Goal: Task Accomplishment & Management: Manage account settings

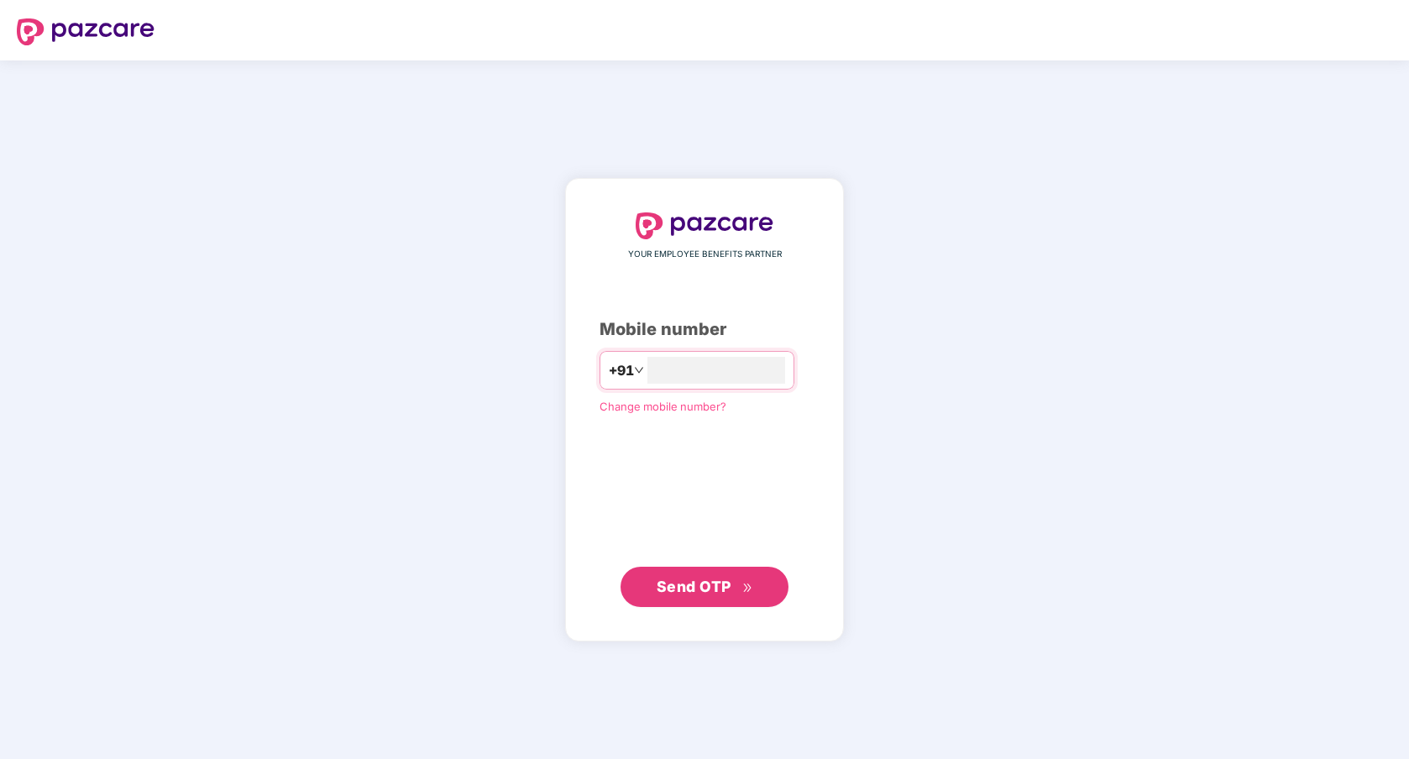
type input "**********"
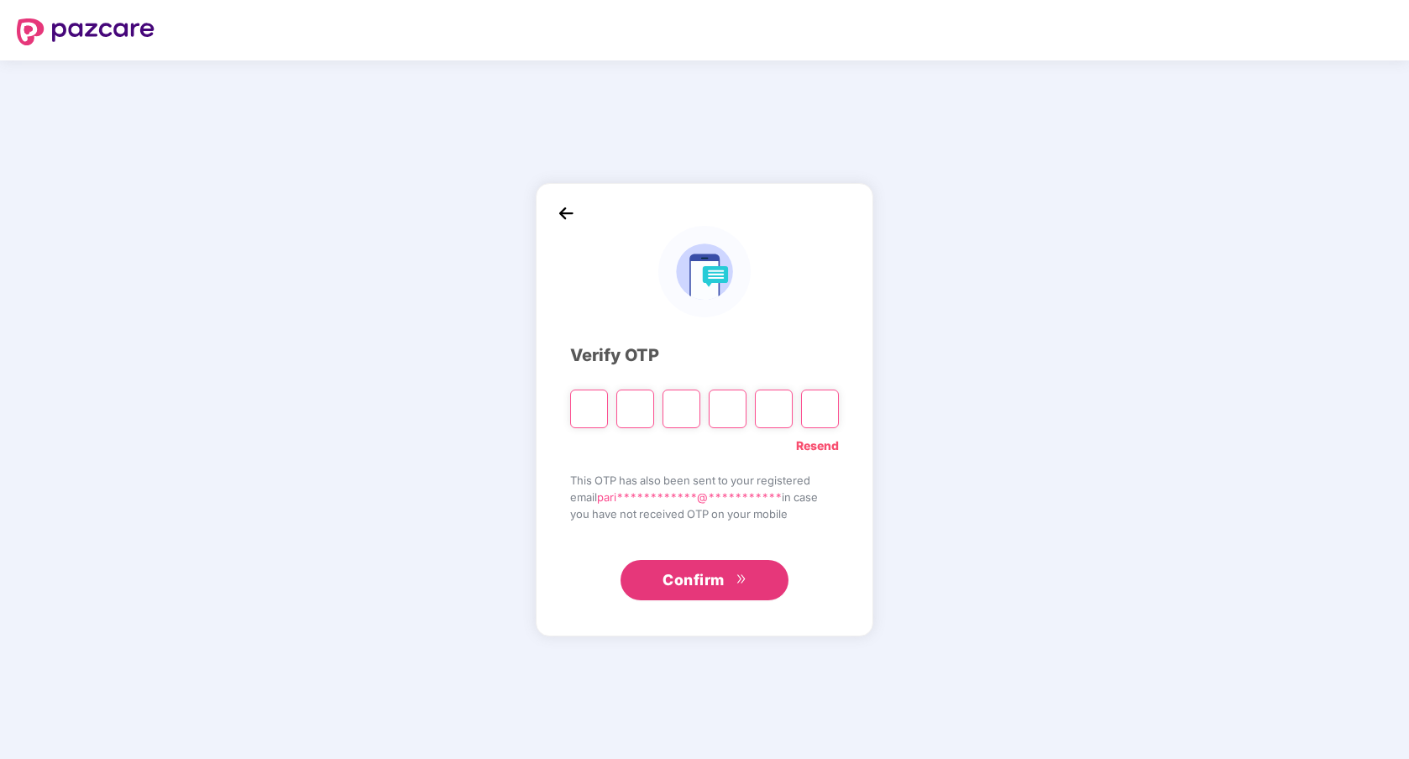
type input "*"
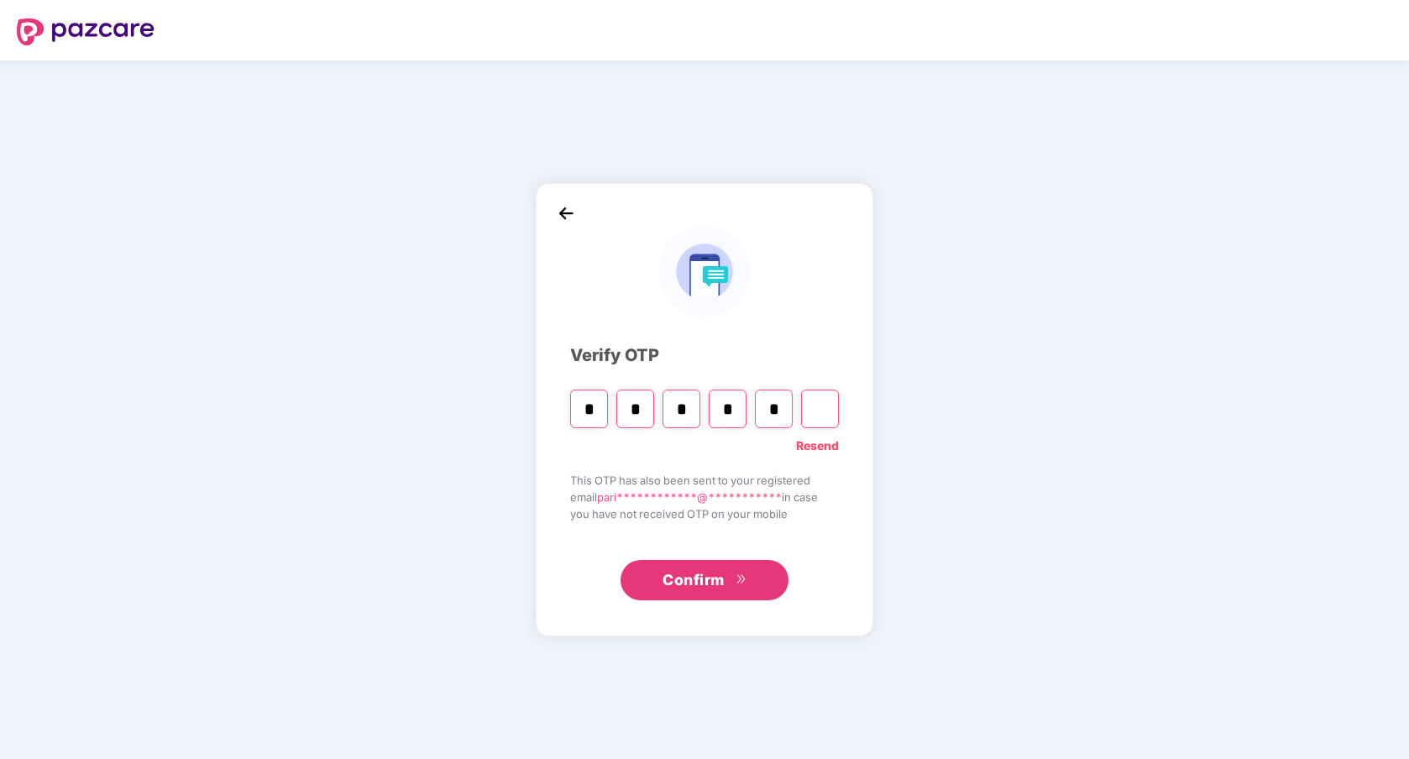
type input "*"
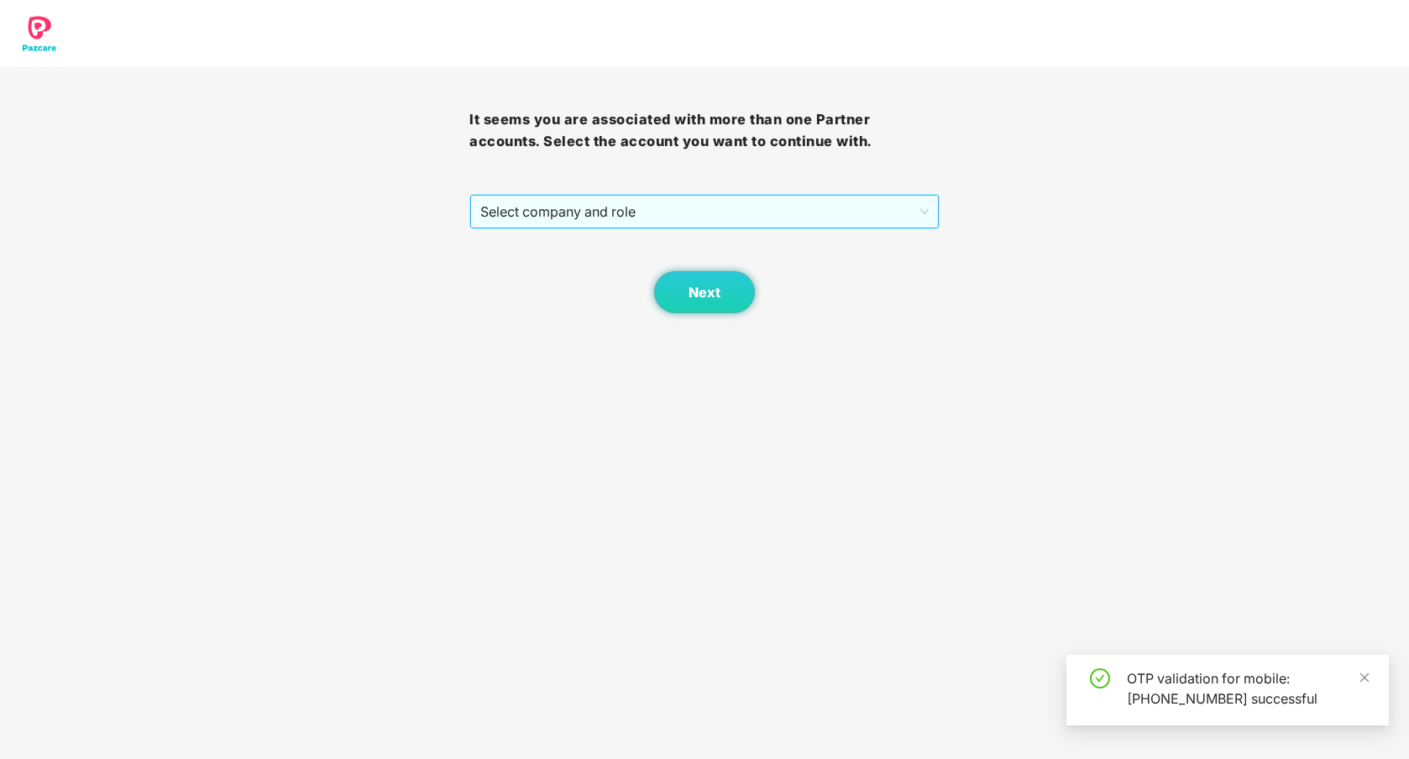
click at [608, 212] on span "Select company and role" at bounding box center [704, 212] width 448 height 32
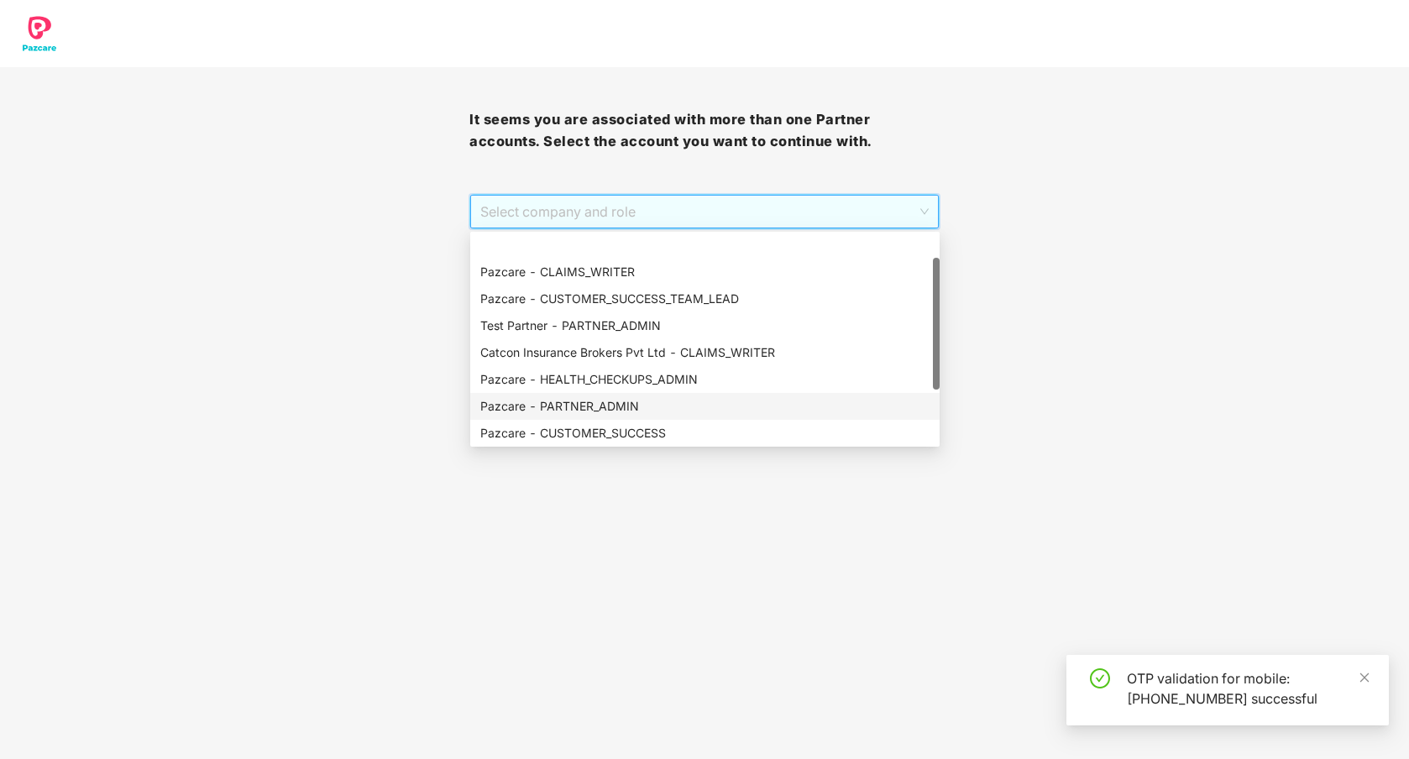
scroll to position [134, 0]
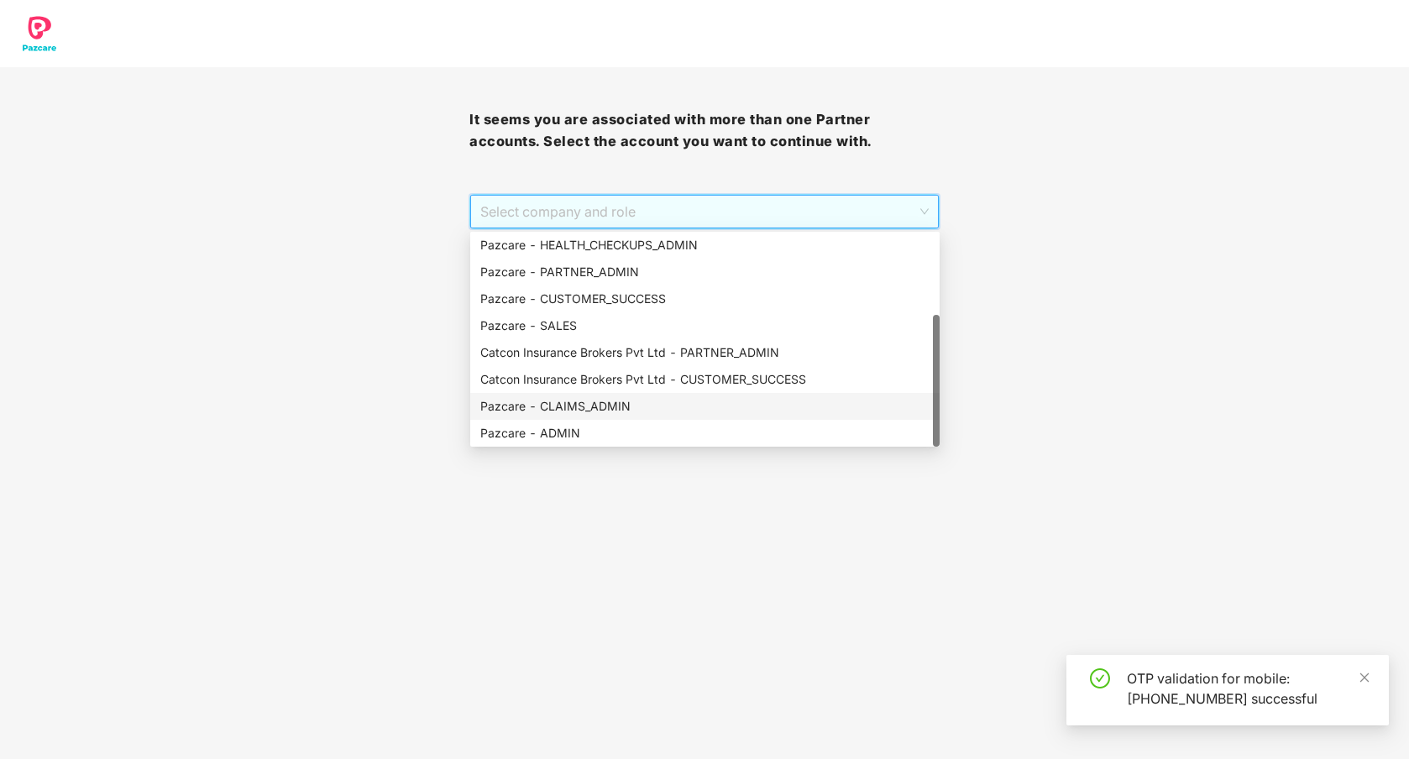
click at [617, 405] on div "Pazcare - CLAIMS_ADMIN" at bounding box center [704, 406] width 449 height 18
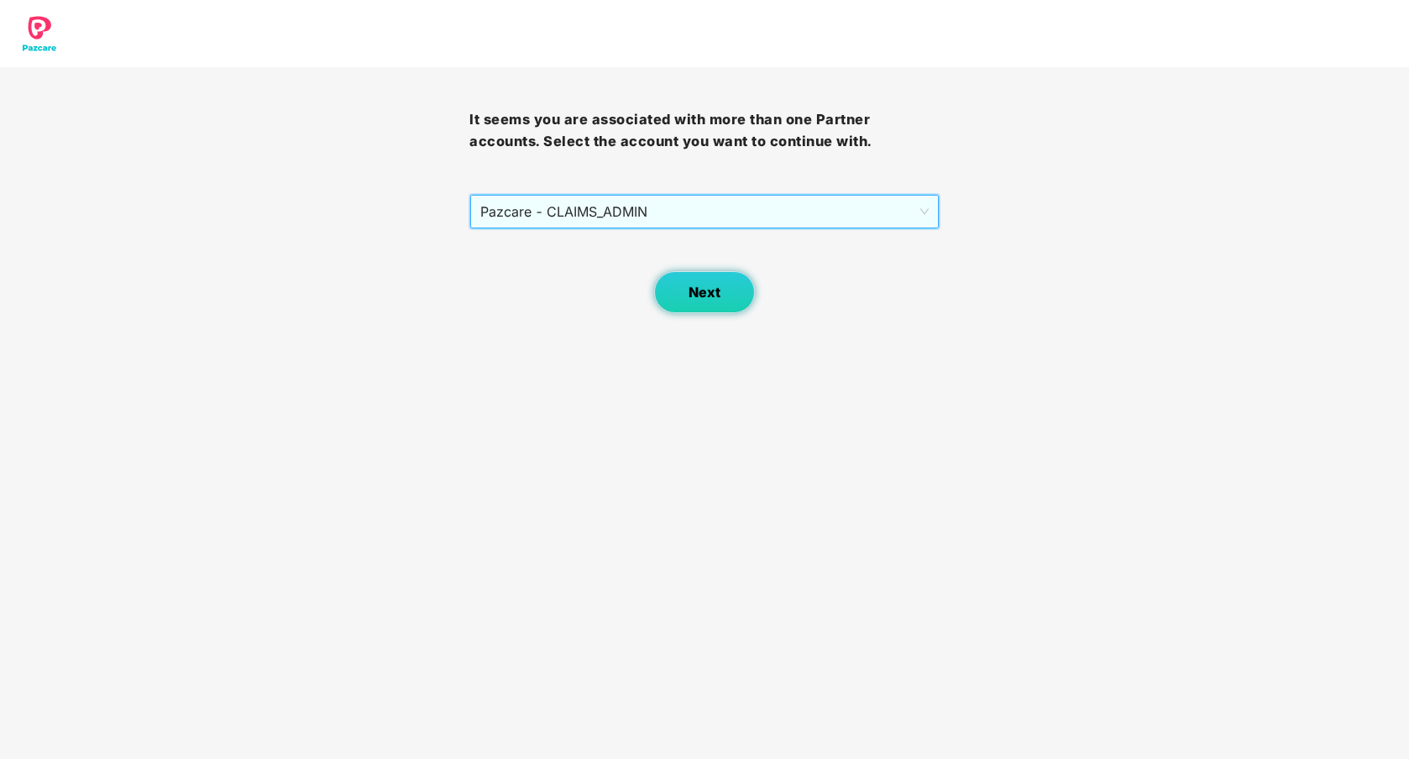
click at [692, 304] on button "Next" at bounding box center [704, 292] width 101 height 42
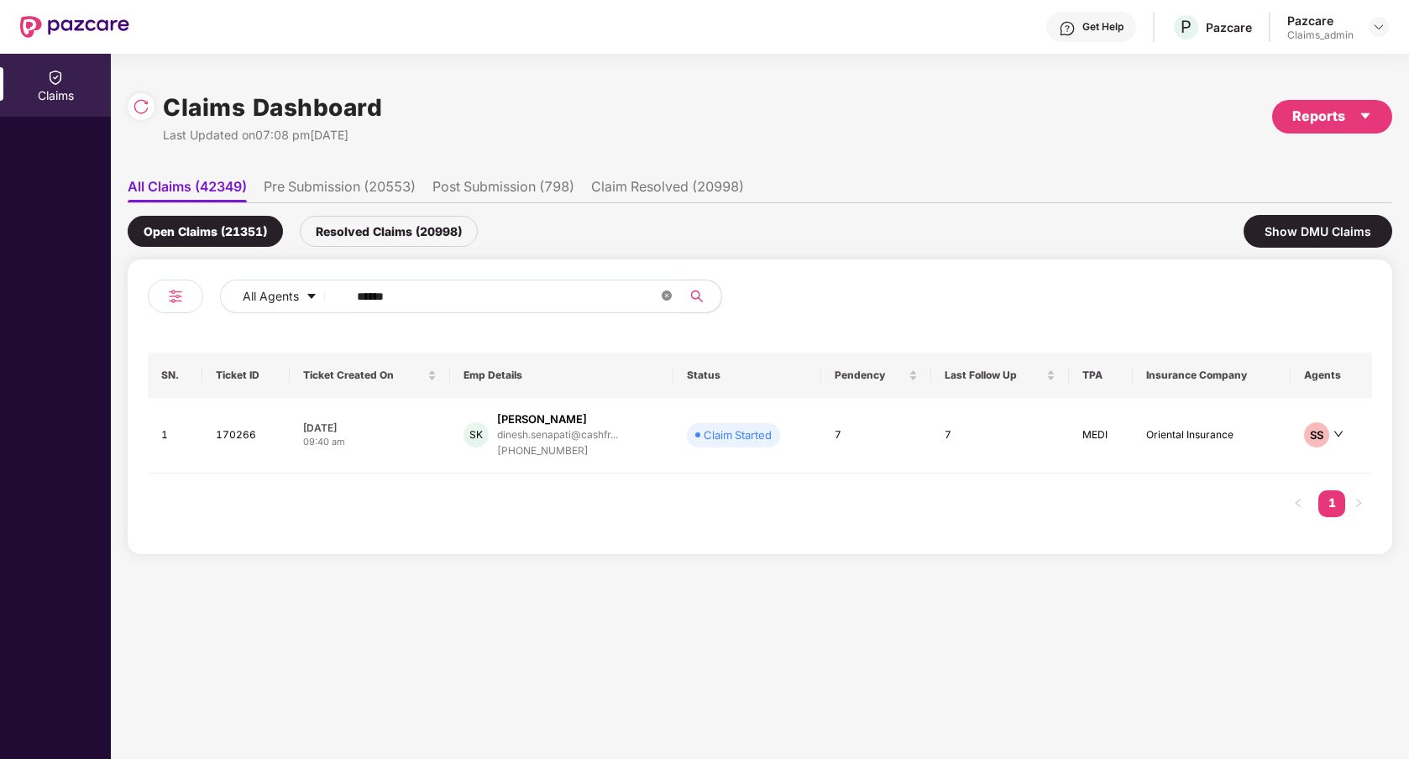
click at [668, 299] on icon "close-circle" at bounding box center [667, 296] width 10 height 10
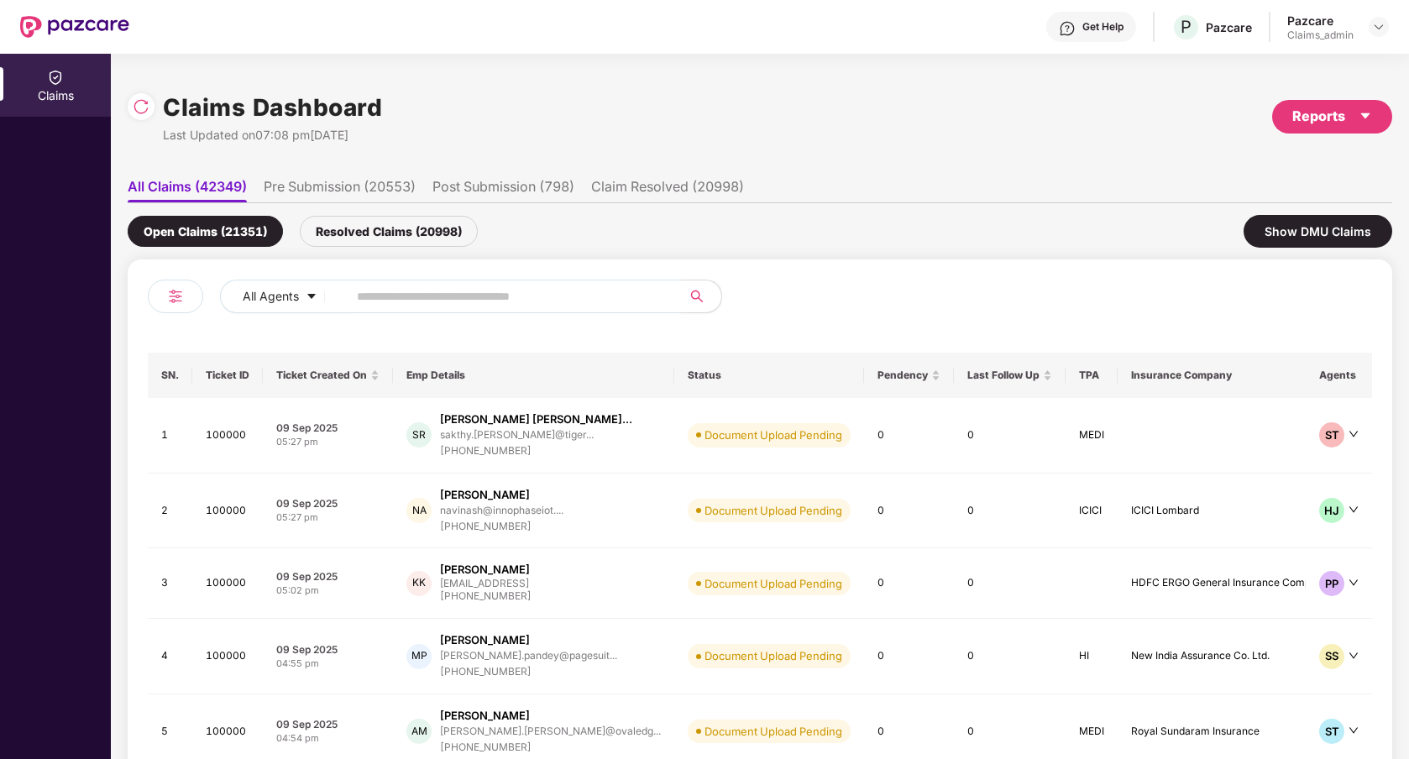
click at [438, 295] on input "text" at bounding box center [507, 296] width 301 height 25
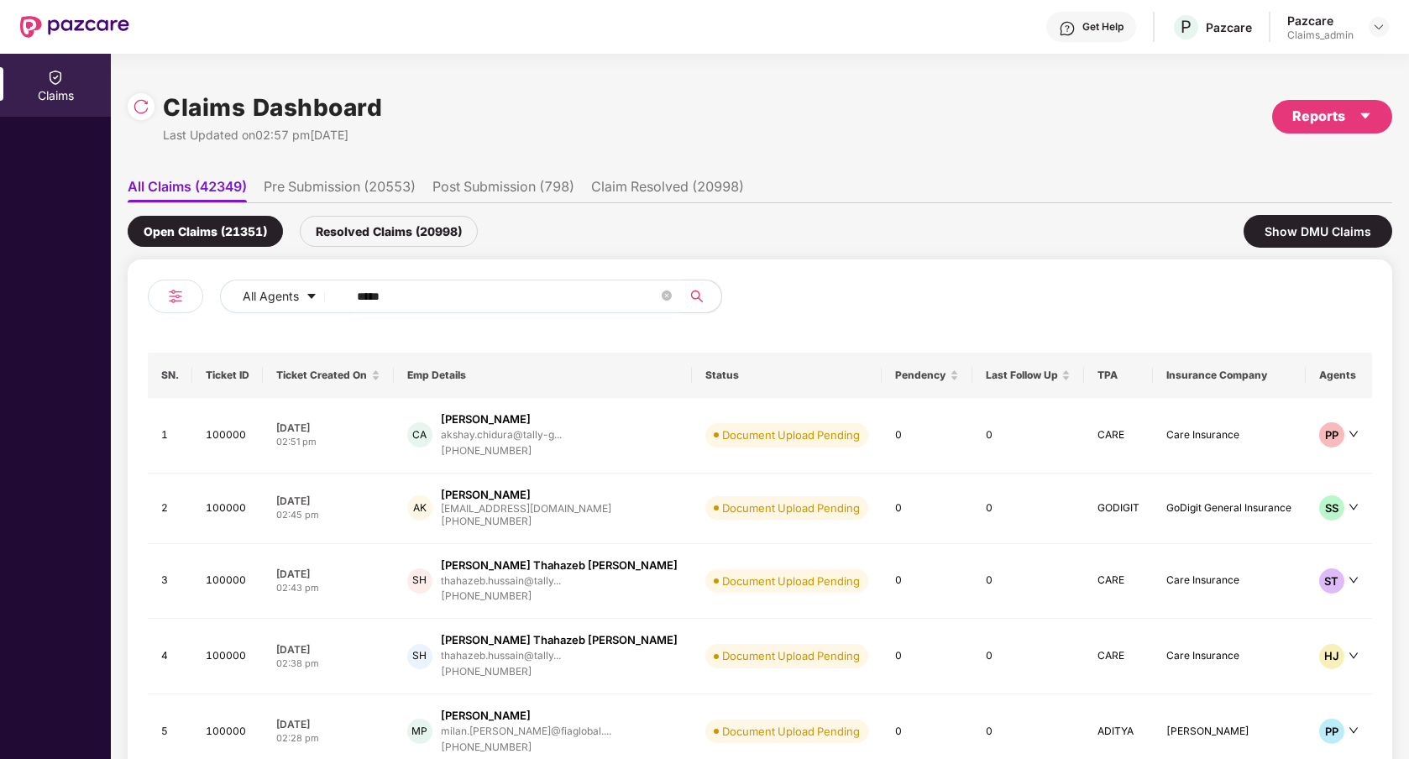
type input "******"
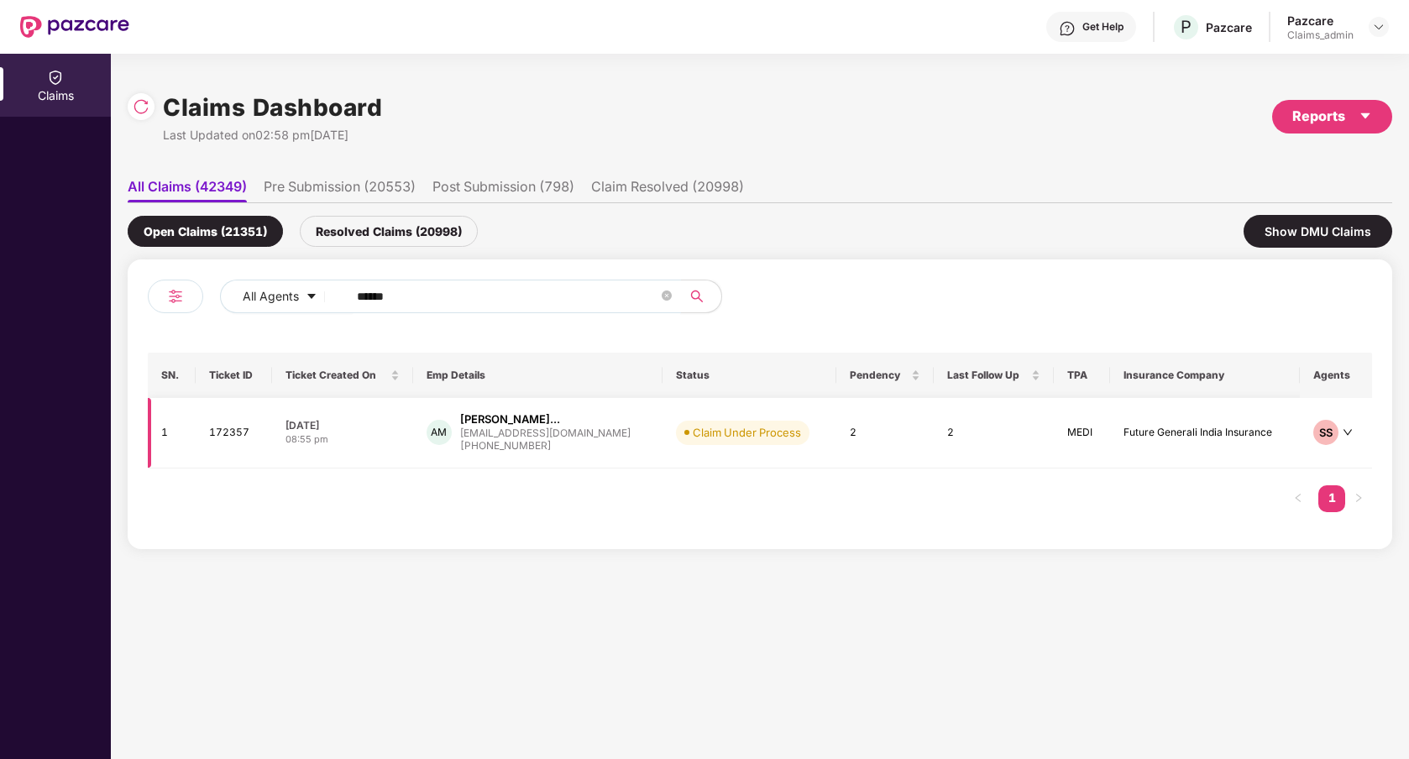
click at [600, 464] on td "AM [PERSON_NAME]... [EMAIL_ADDRESS][DOMAIN_NAME] [PHONE_NUMBER]" at bounding box center [537, 433] width 249 height 71
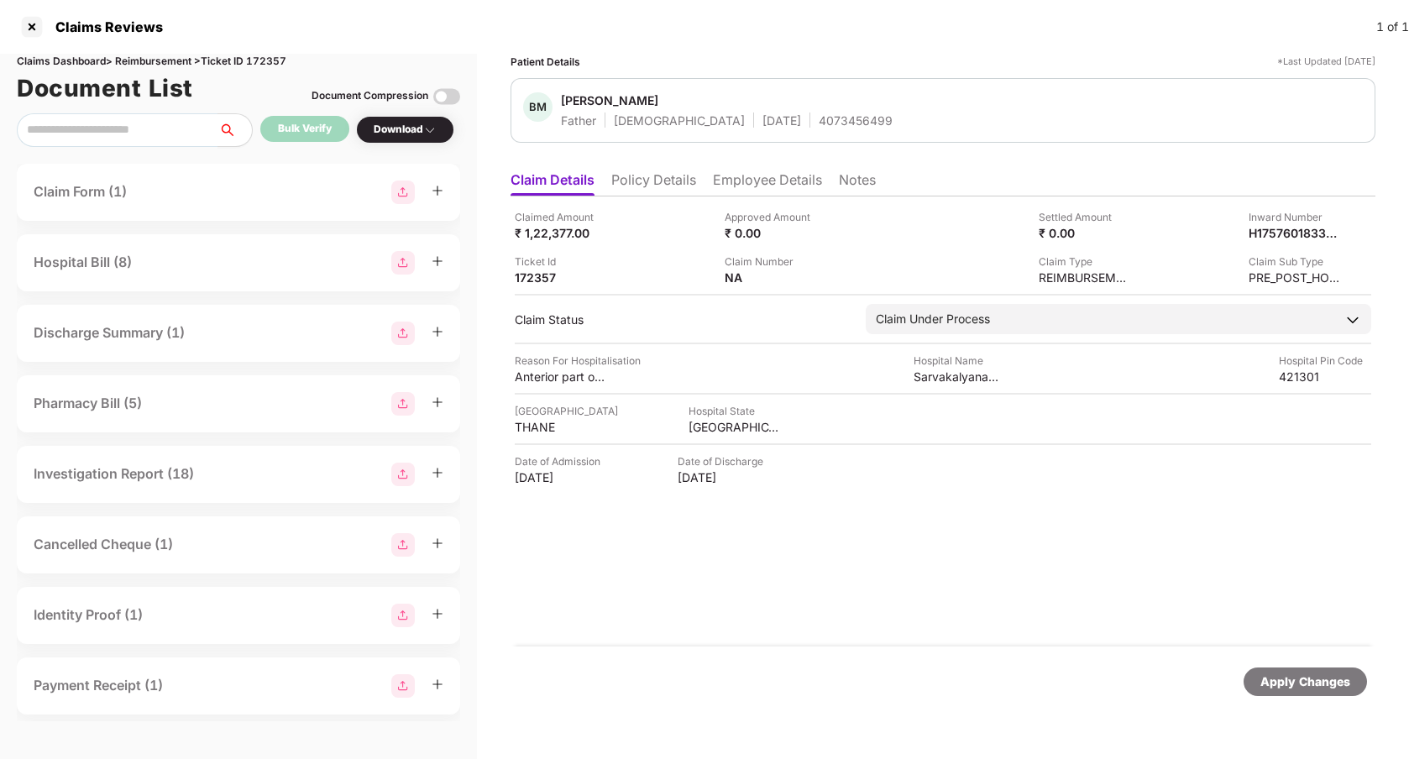
click at [736, 604] on div "Claimed Amount ₹ 1,22,377.00 Approved Amount ₹ 0.00 Settled Amount ₹ 0.00 Inwar…" at bounding box center [943, 421] width 865 height 450
click at [37, 21] on div at bounding box center [31, 26] width 27 height 27
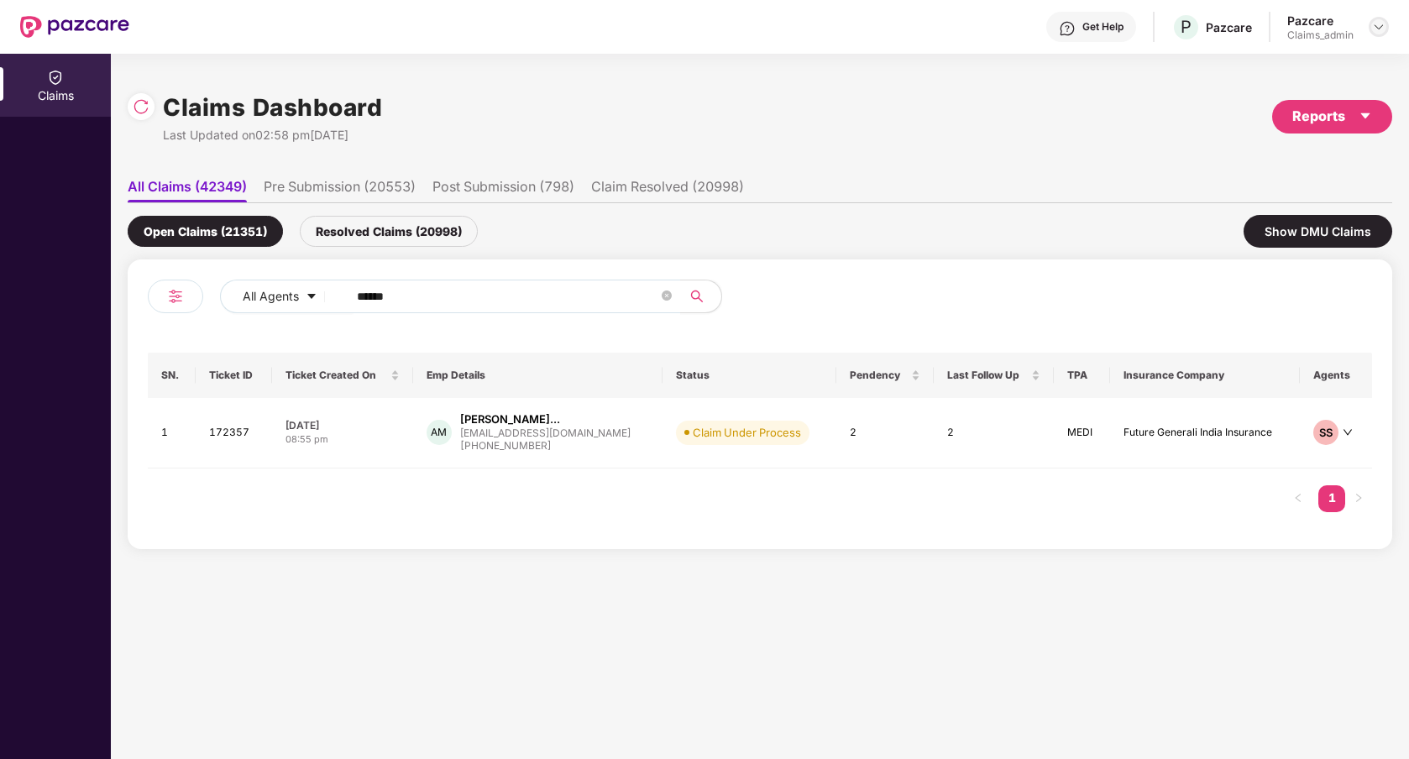
click at [1372, 20] on img at bounding box center [1378, 26] width 13 height 13
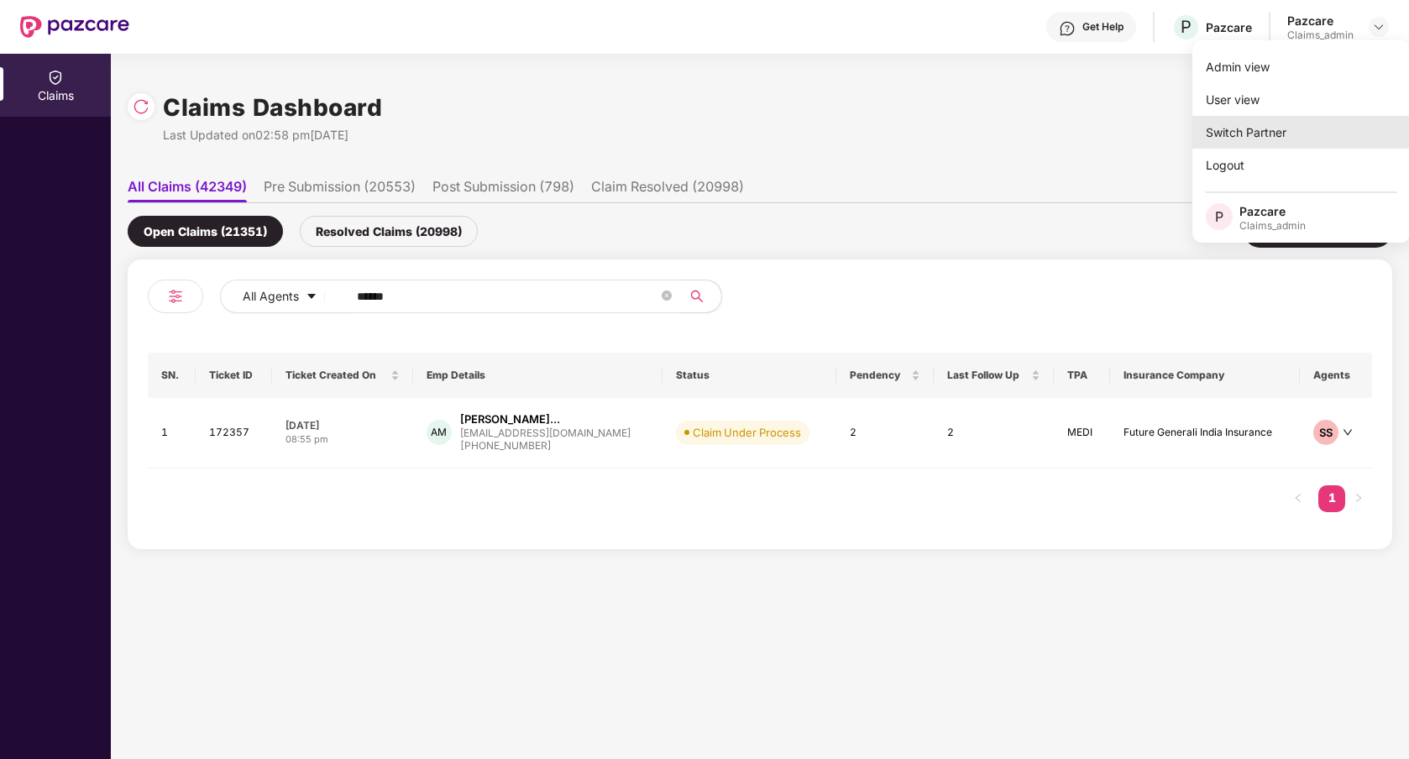
click at [1306, 133] on div "Switch Partner" at bounding box center [1301, 132] width 218 height 33
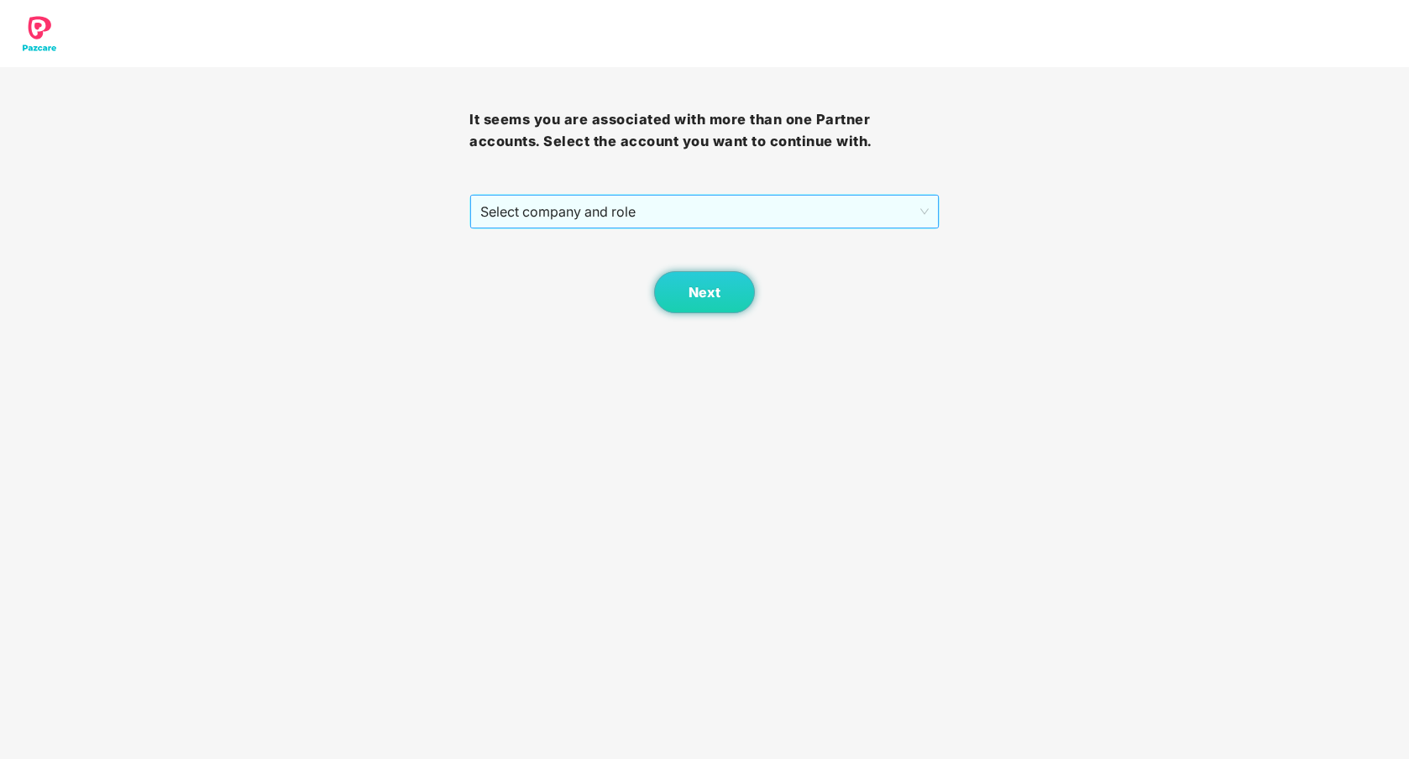
click at [825, 211] on span "Select company and role" at bounding box center [704, 212] width 448 height 32
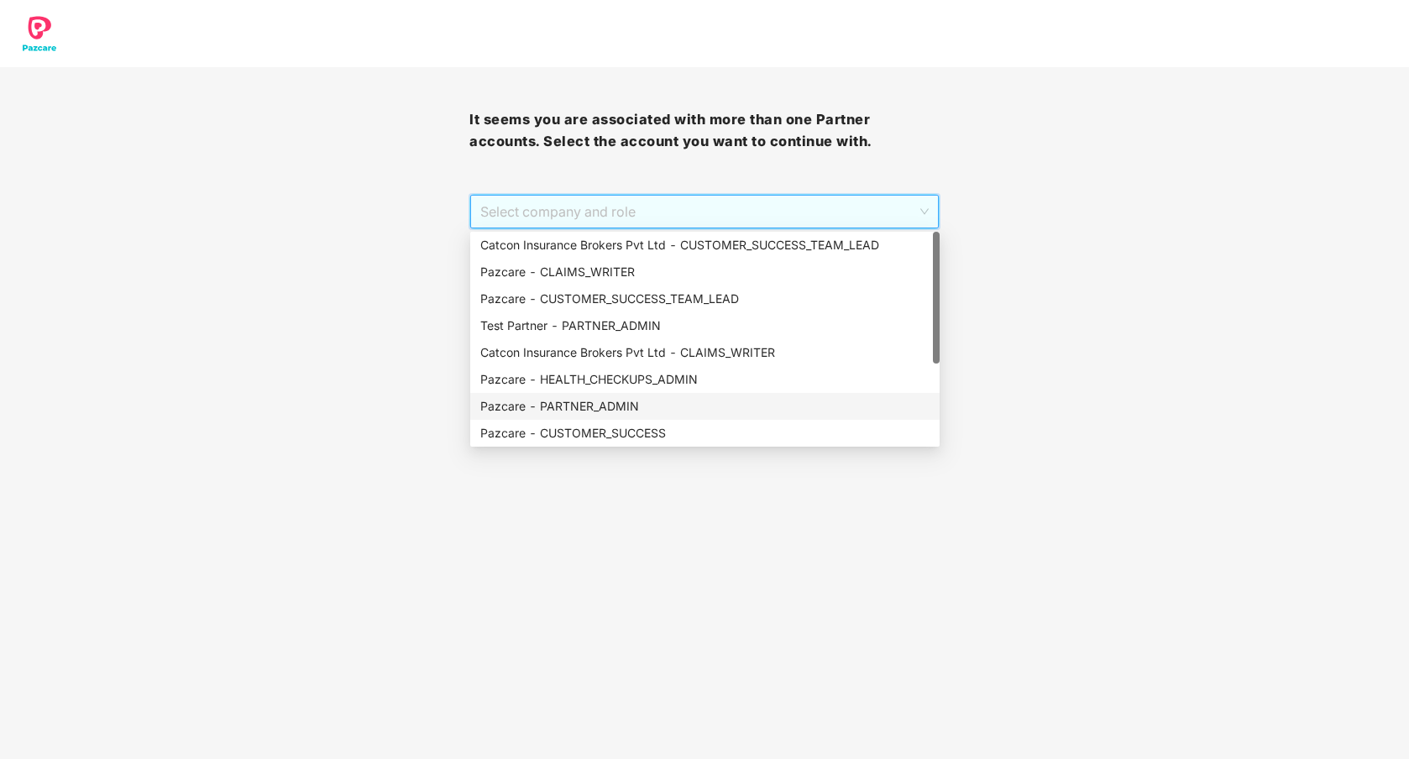
click at [694, 399] on div "Pazcare - PARTNER_ADMIN" at bounding box center [704, 406] width 449 height 18
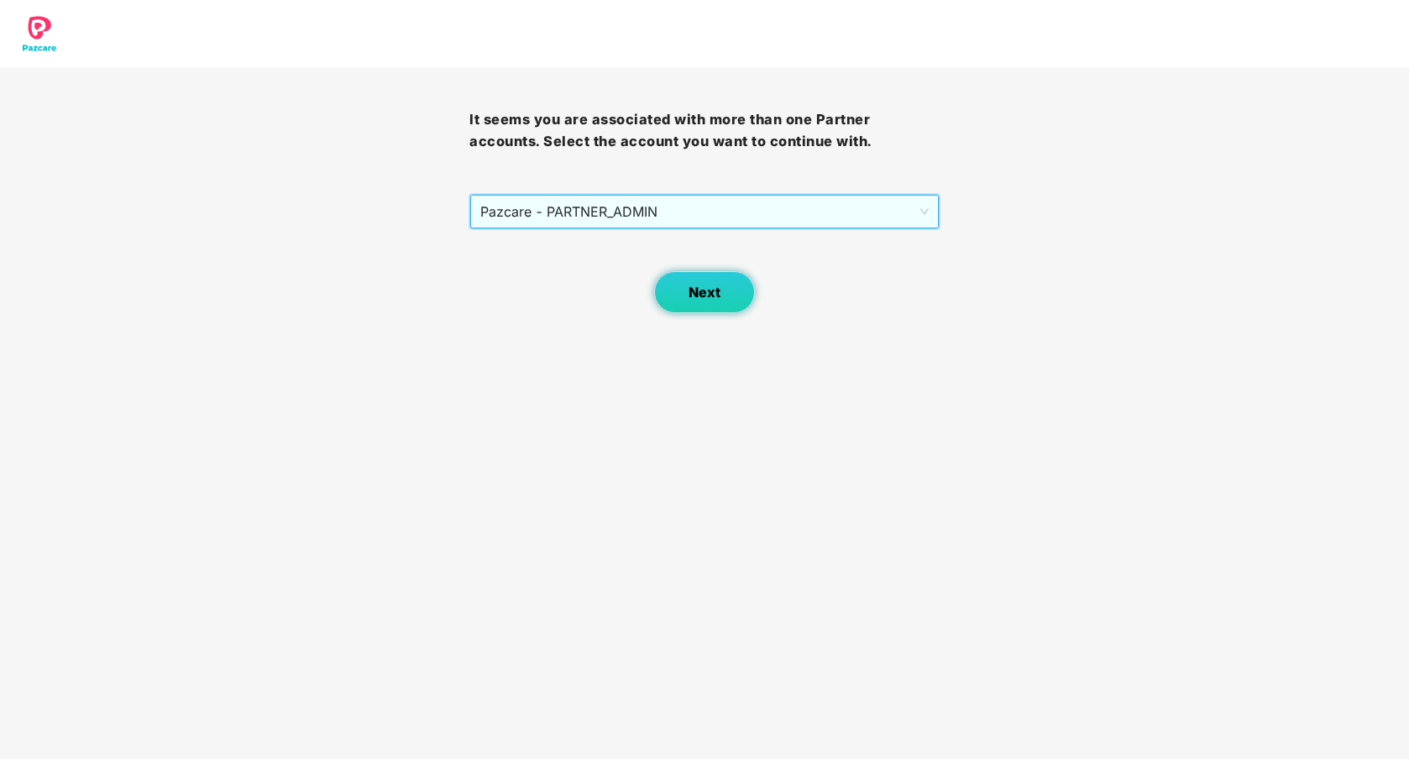
click at [722, 294] on button "Next" at bounding box center [704, 292] width 101 height 42
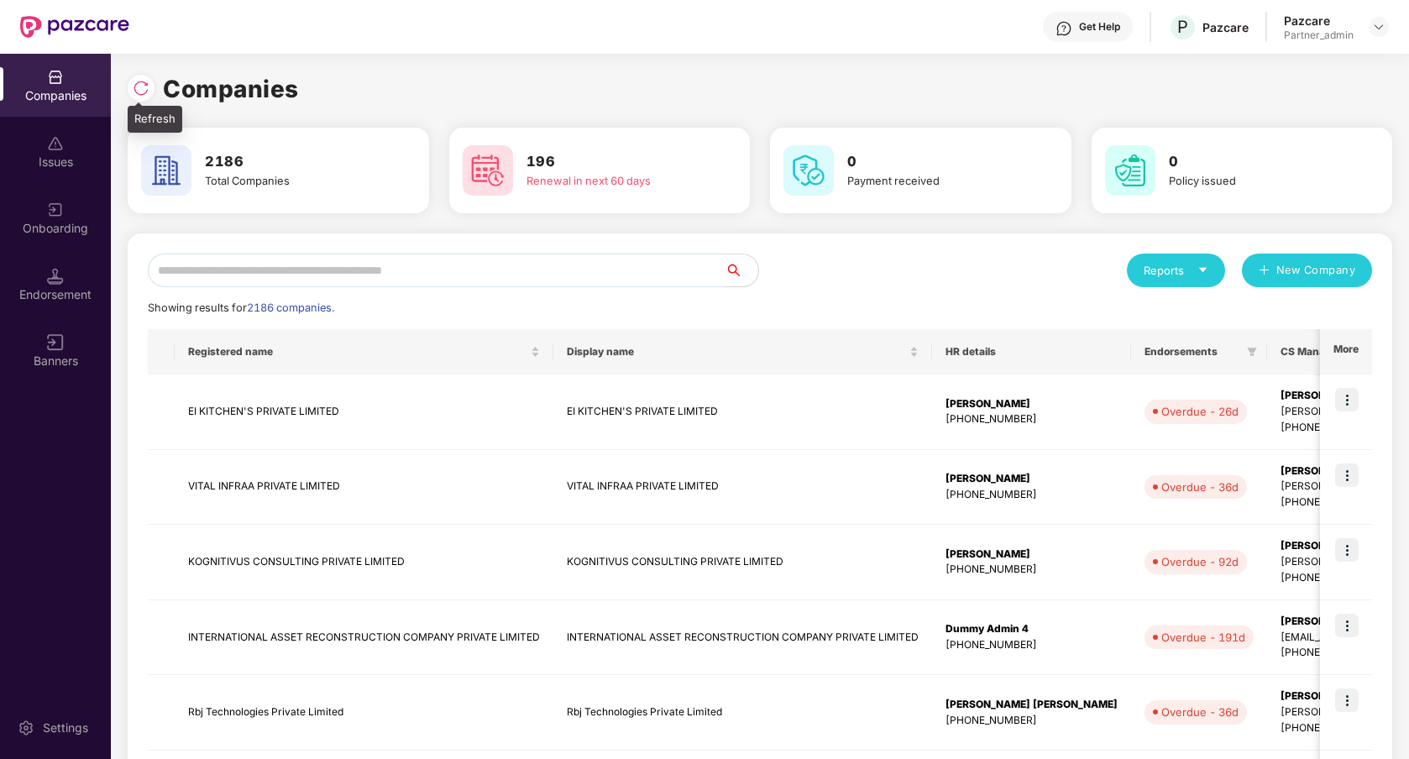
click at [143, 93] on img at bounding box center [141, 88] width 17 height 17
click at [1381, 29] on img at bounding box center [1378, 26] width 13 height 13
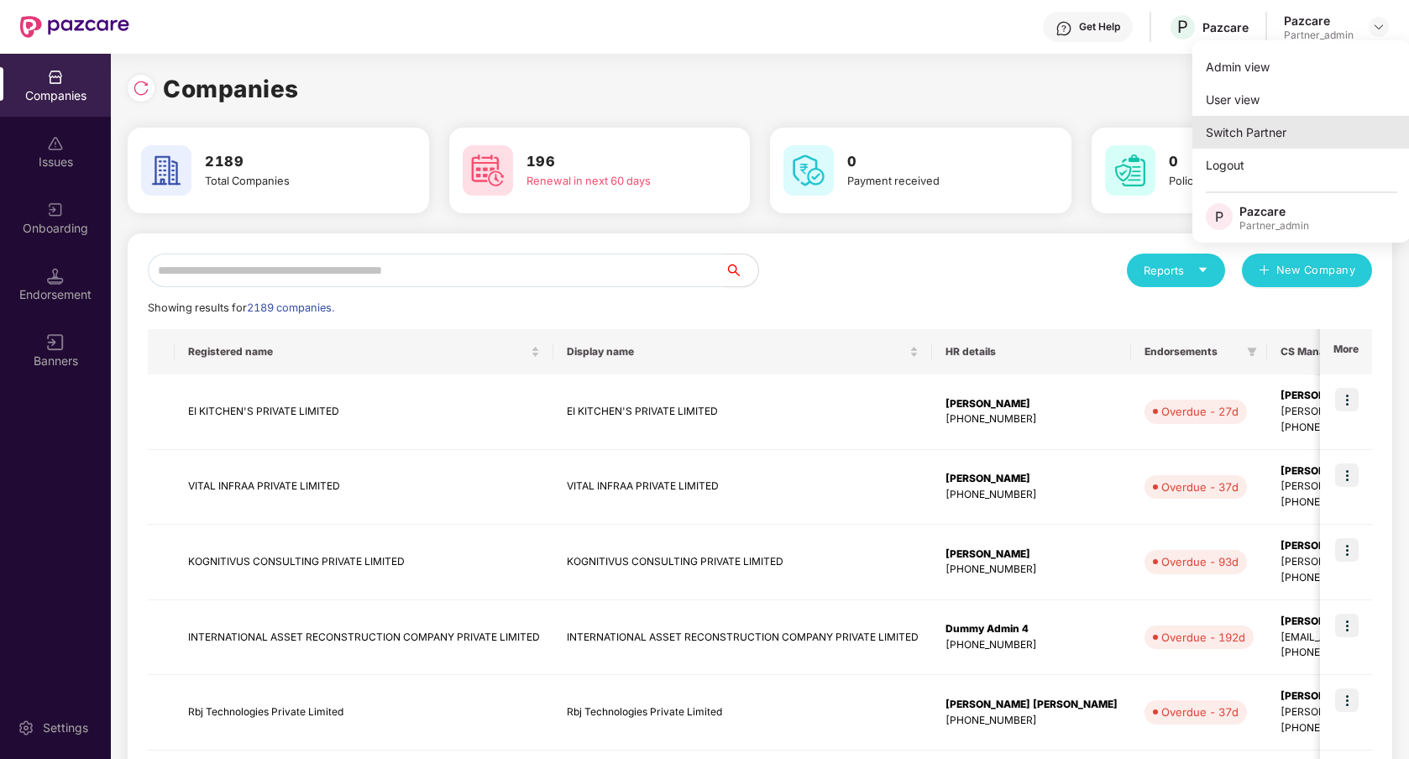
click at [1211, 138] on div "Switch Partner" at bounding box center [1301, 132] width 218 height 33
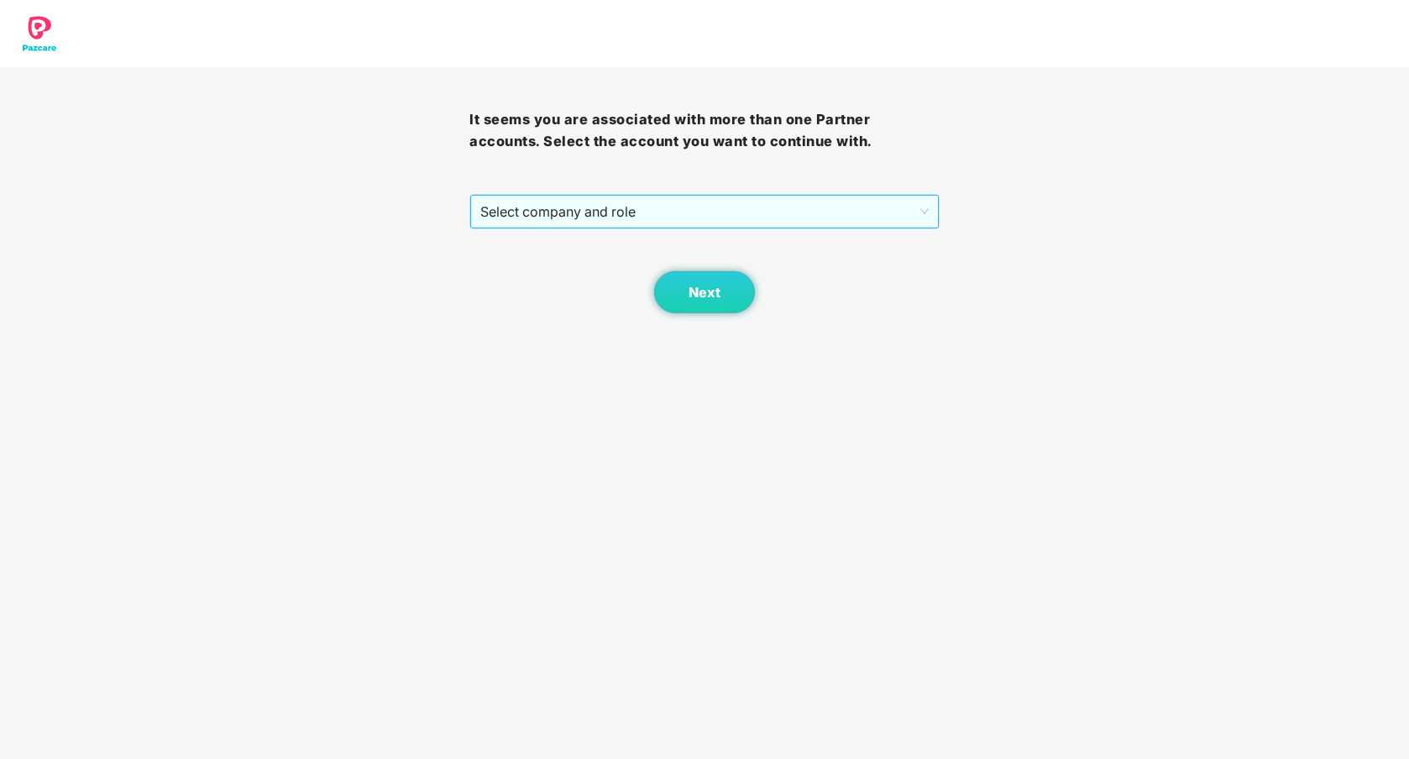
click at [899, 217] on span "Select company and role" at bounding box center [704, 212] width 448 height 32
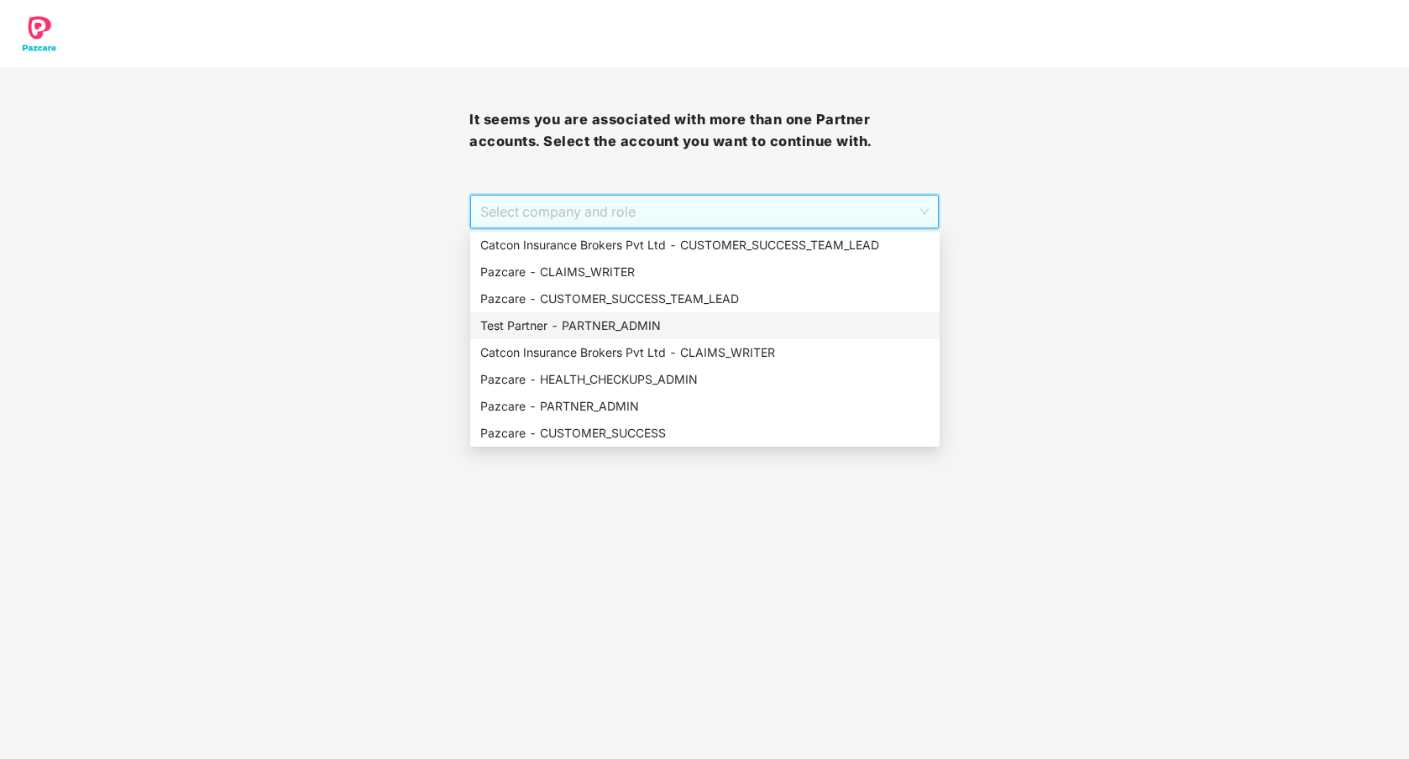
click at [578, 324] on div "Test Partner - PARTNER_ADMIN" at bounding box center [704, 326] width 449 height 18
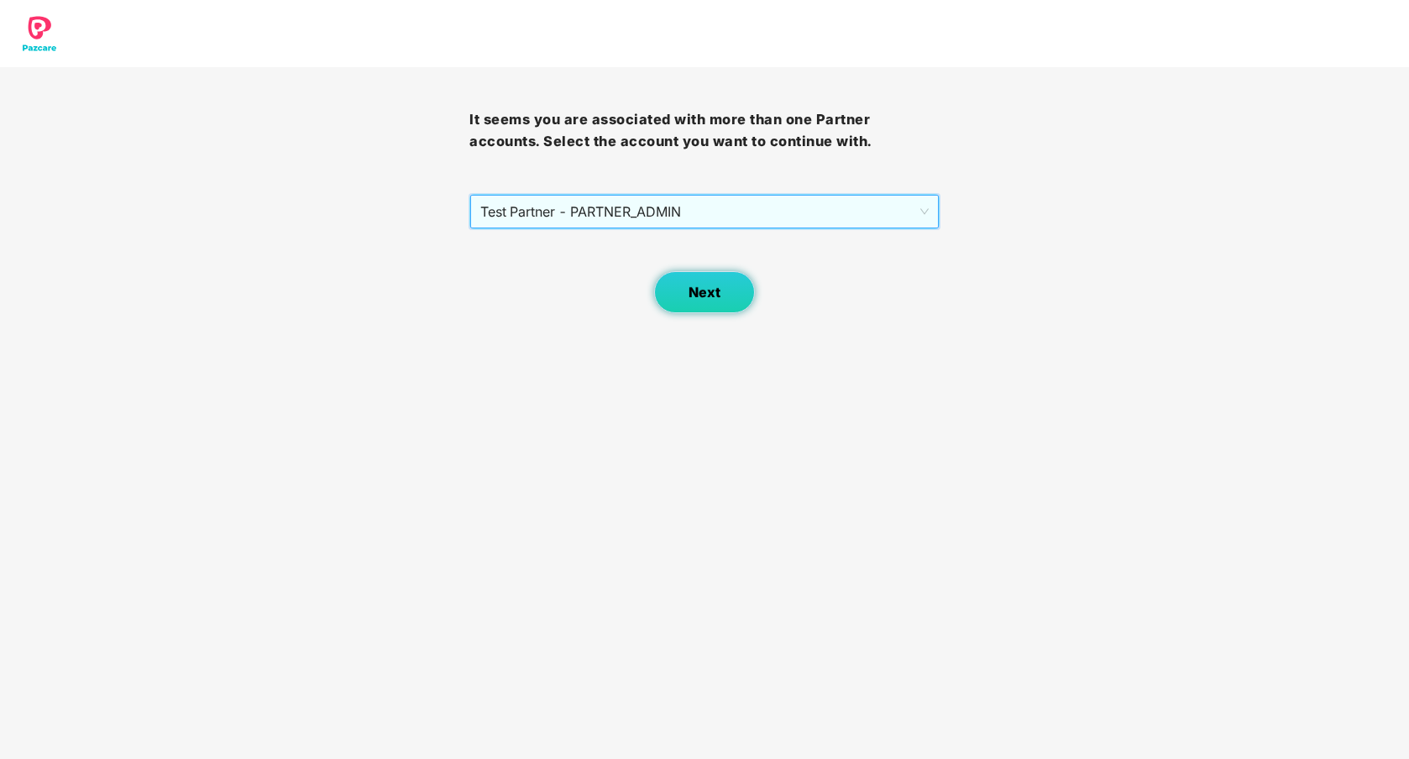
click at [679, 283] on button "Next" at bounding box center [704, 292] width 101 height 42
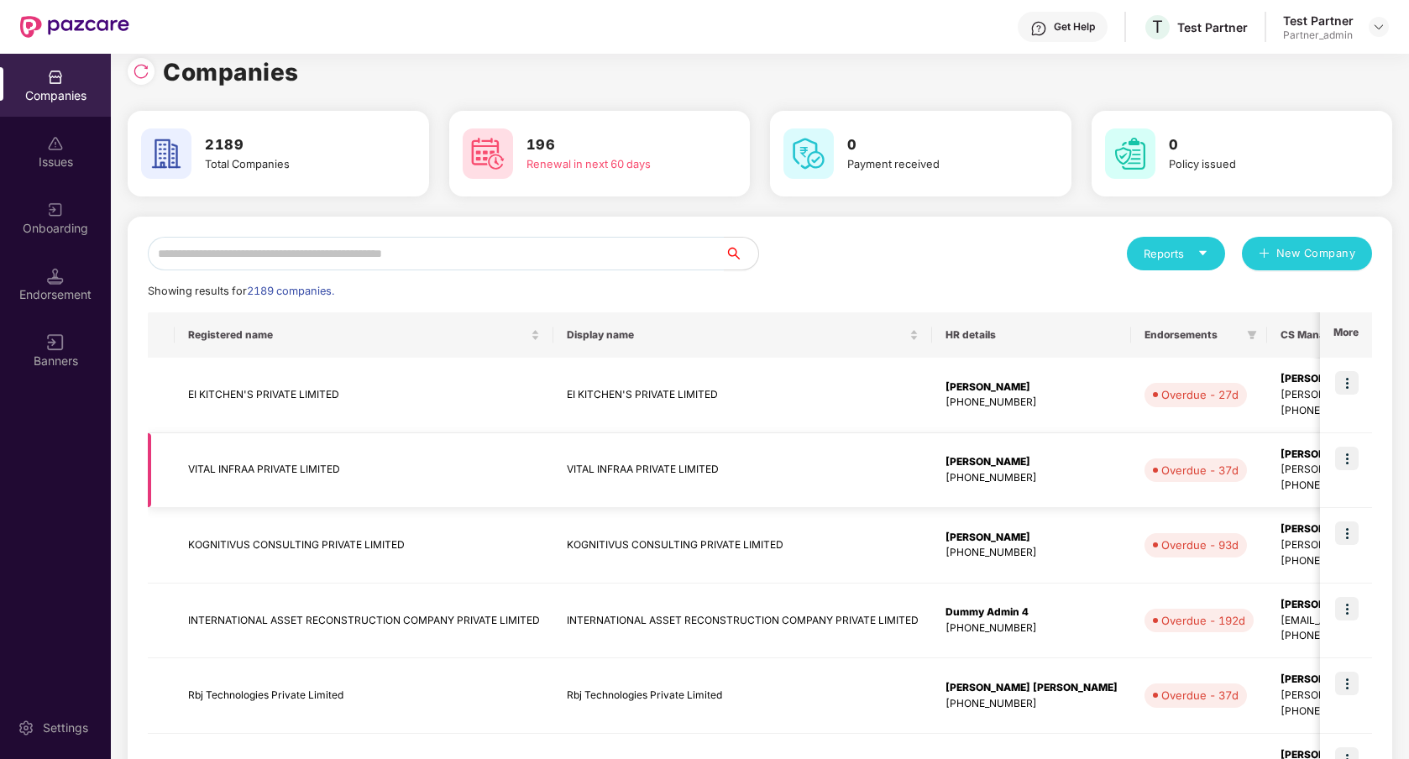
scroll to position [14, 0]
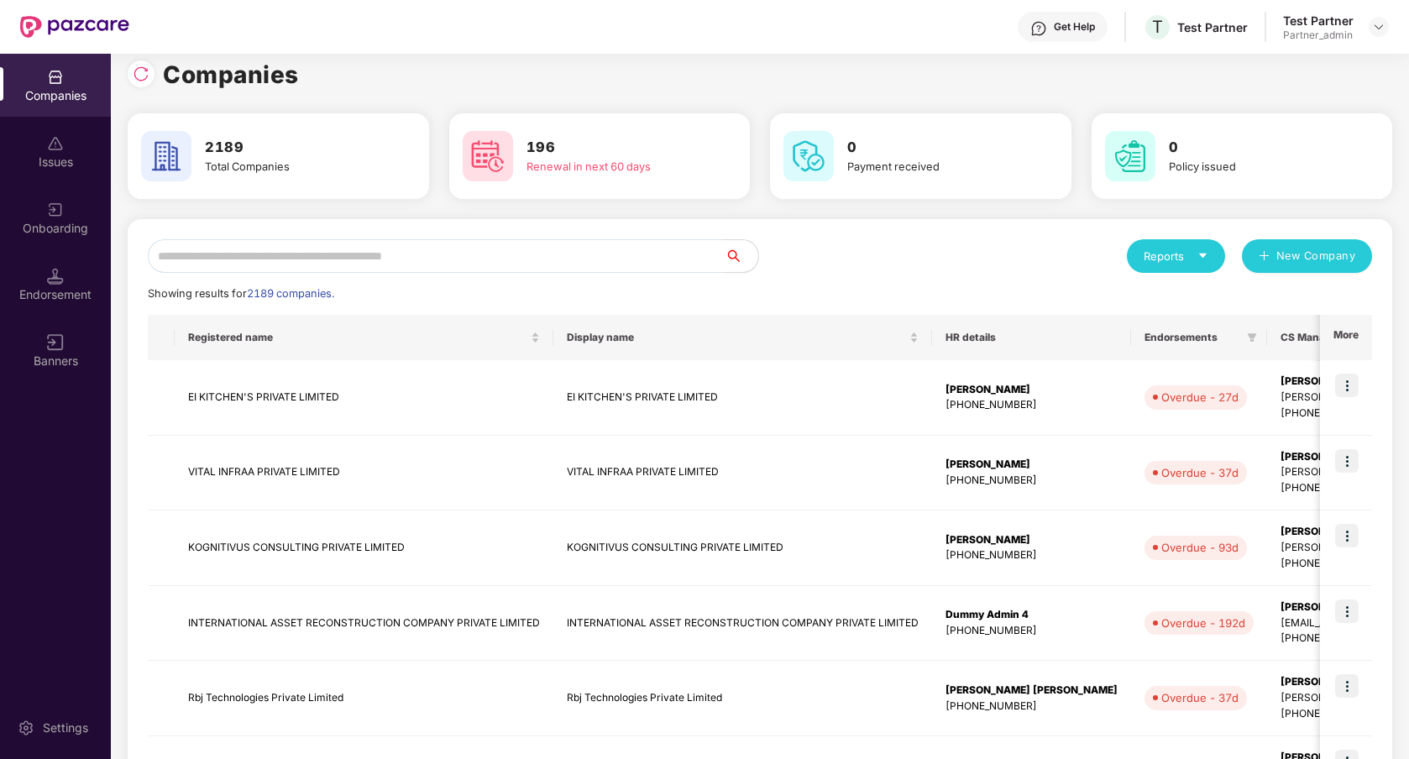
click at [1068, 288] on div "Showing results for 2189 companies." at bounding box center [760, 294] width 1224 height 17
click at [1344, 385] on img at bounding box center [1347, 386] width 24 height 24
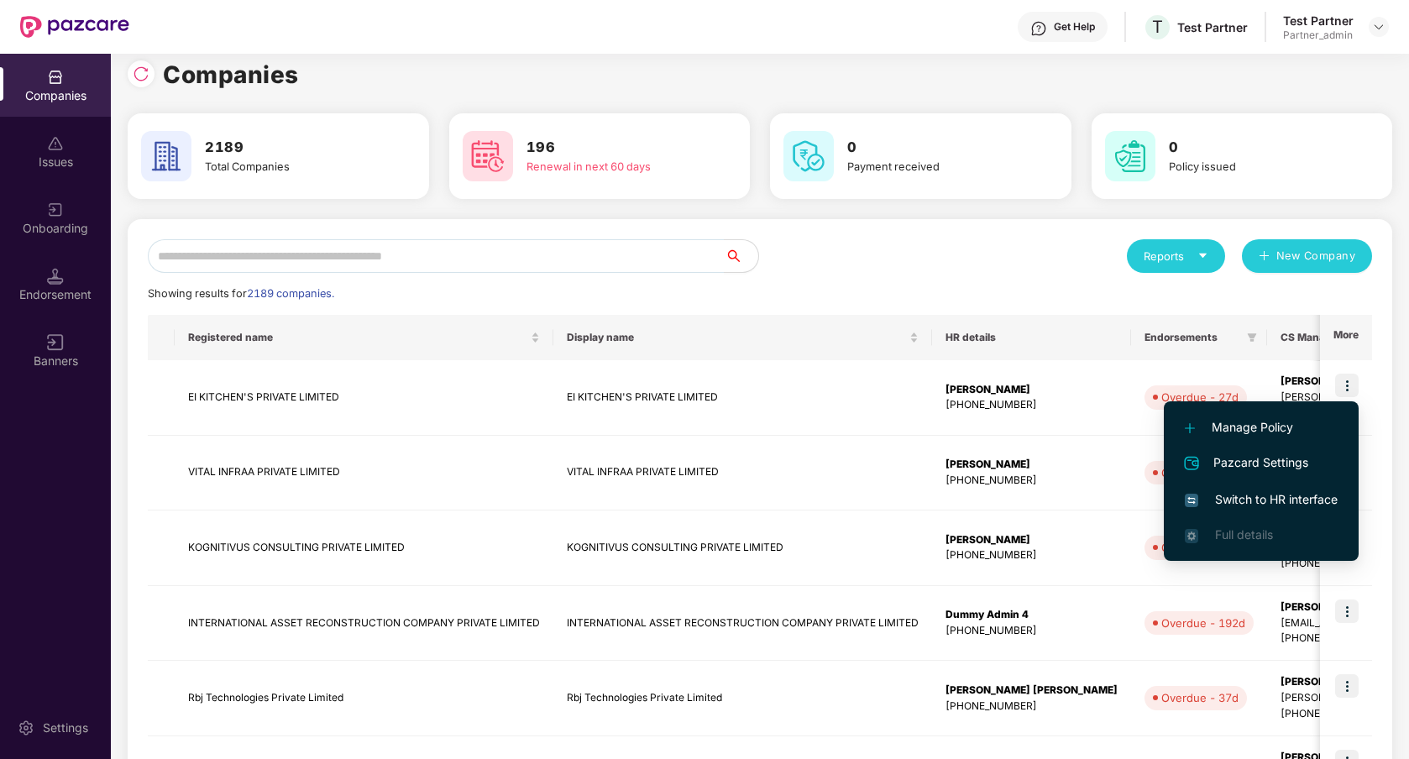
click at [1271, 503] on span "Switch to HR interface" at bounding box center [1261, 499] width 153 height 18
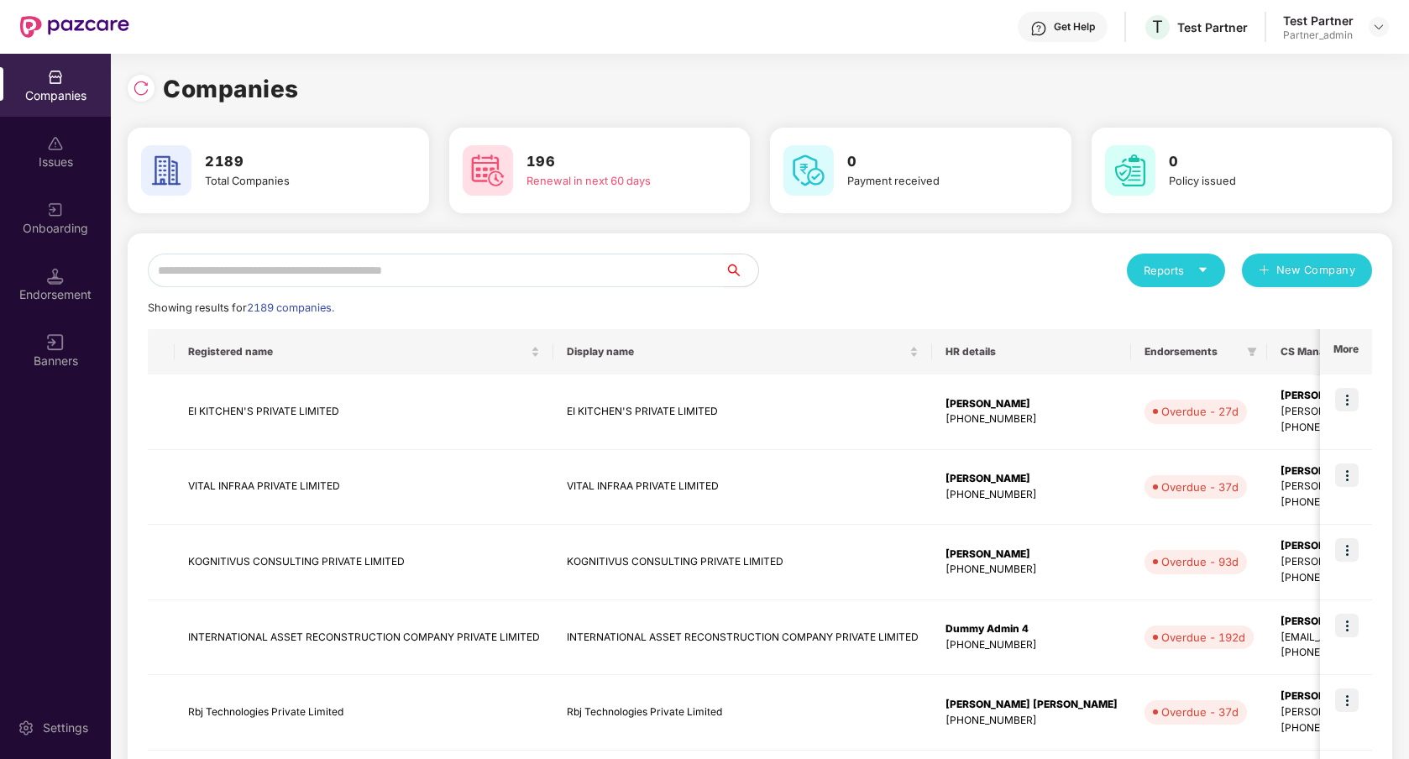
click at [934, 275] on div "Reports New Company" at bounding box center [1066, 271] width 612 height 34
click at [1382, 18] on div at bounding box center [1379, 27] width 20 height 20
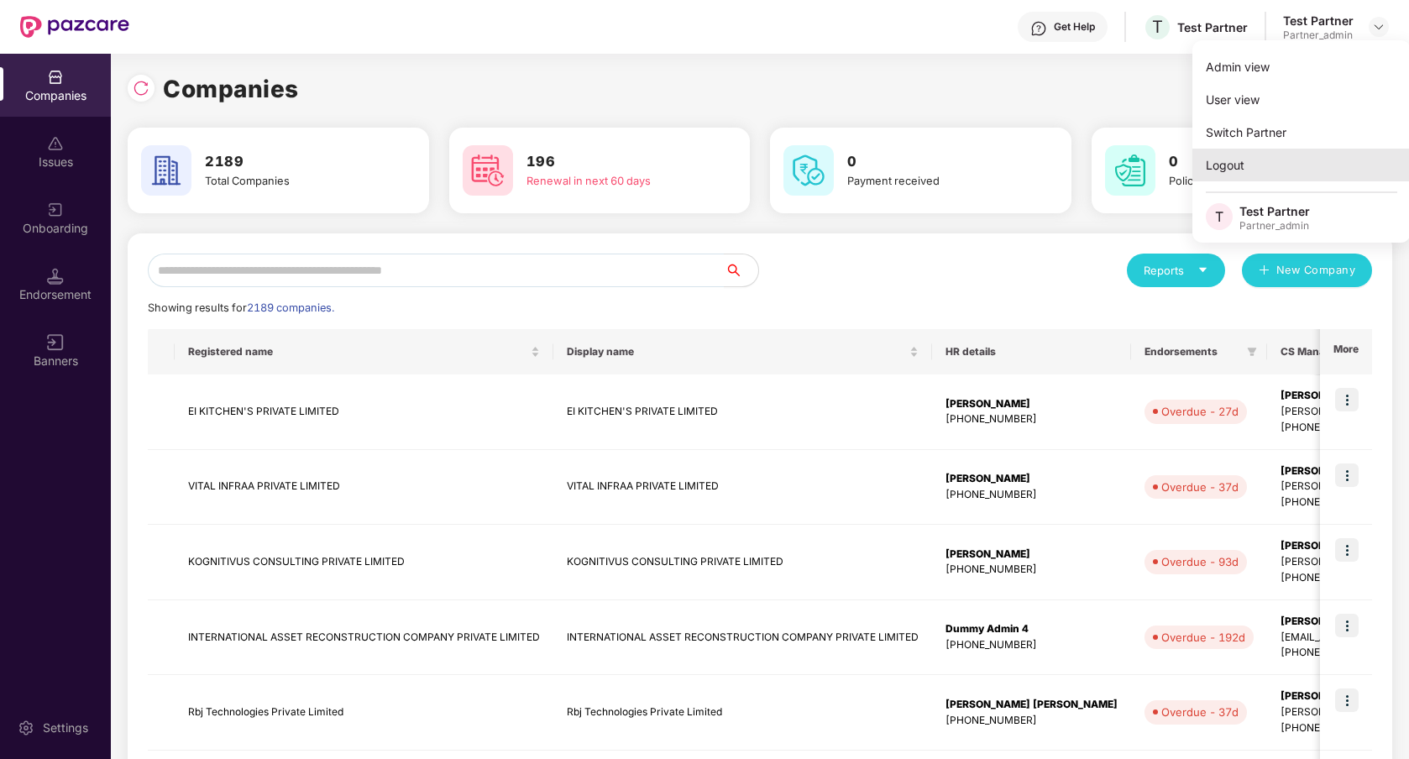
click at [1258, 159] on div "Logout" at bounding box center [1301, 165] width 218 height 33
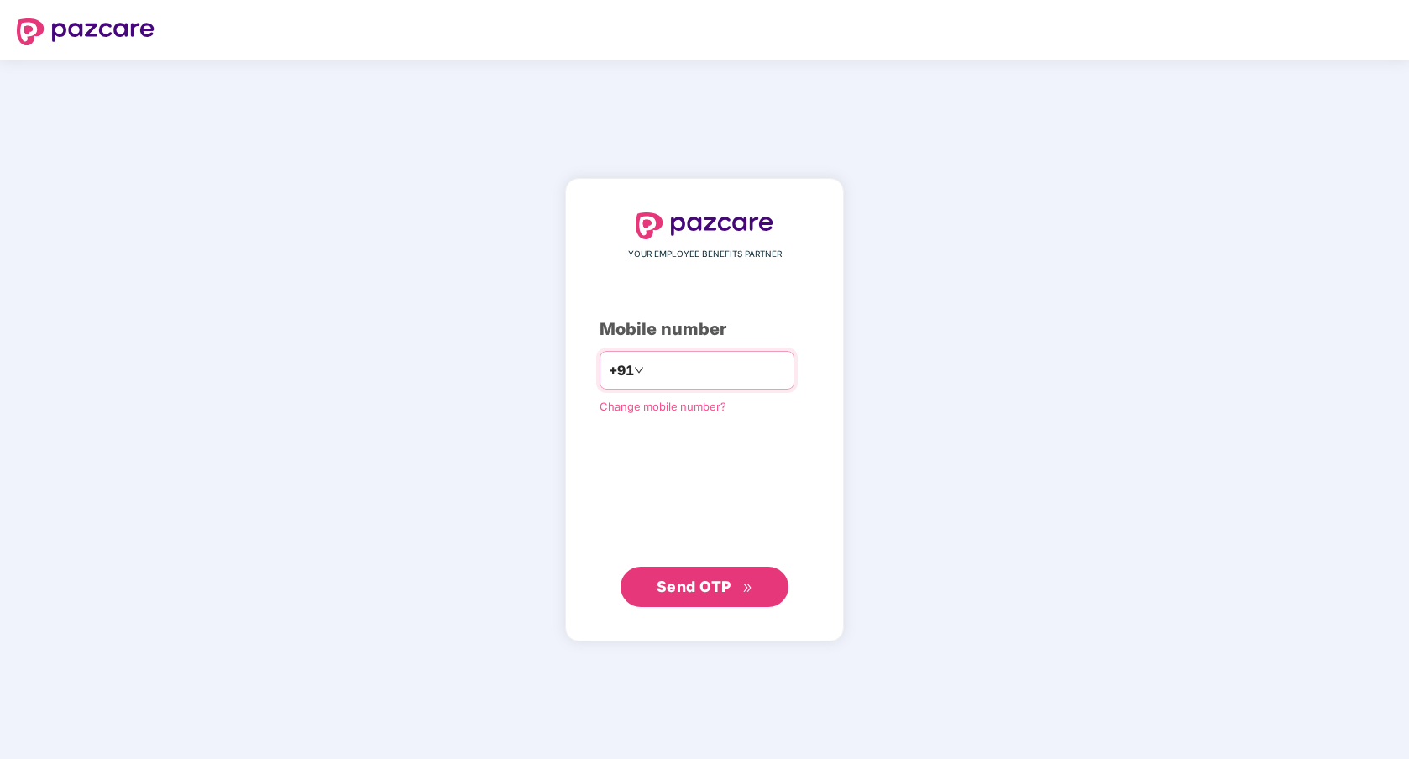
click at [676, 375] on input "number" at bounding box center [716, 370] width 138 height 27
type input "**********"
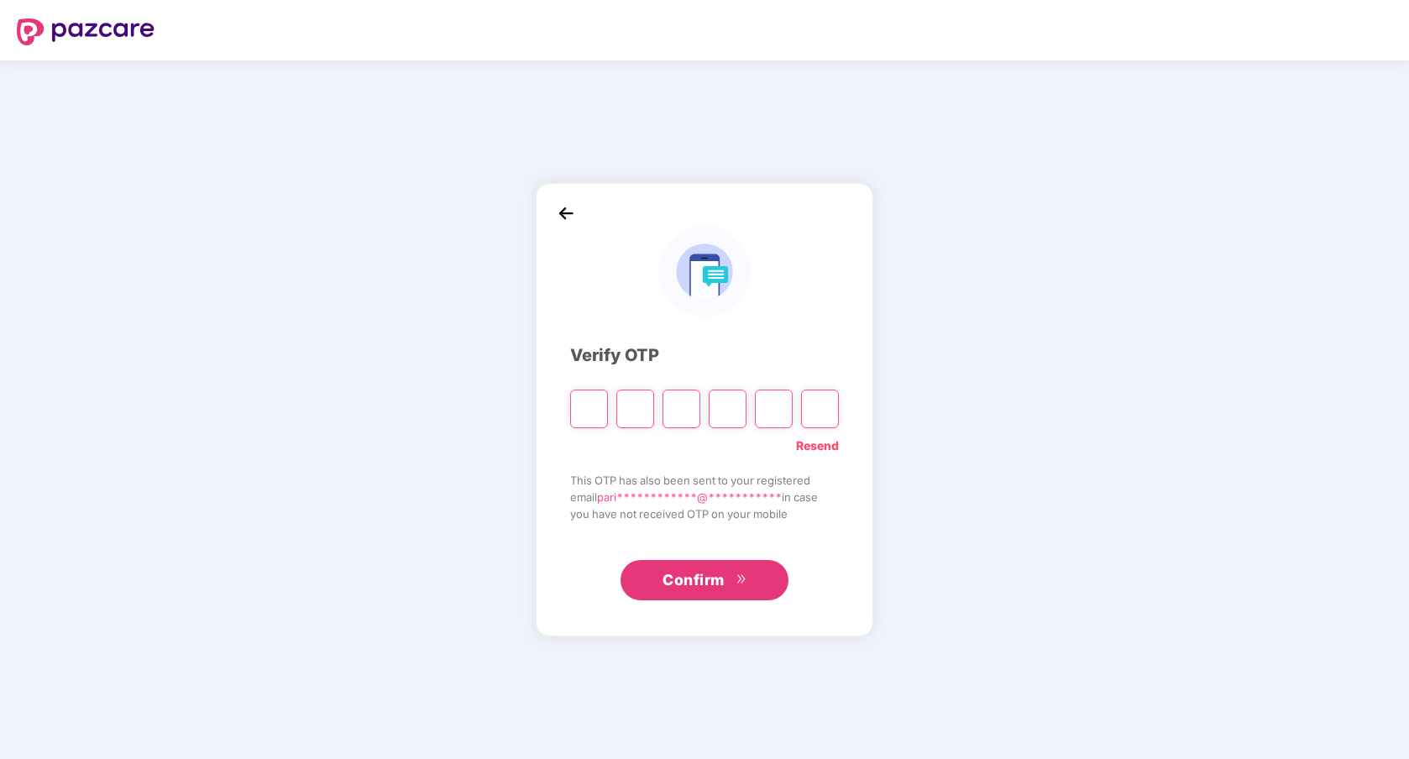
type input "*"
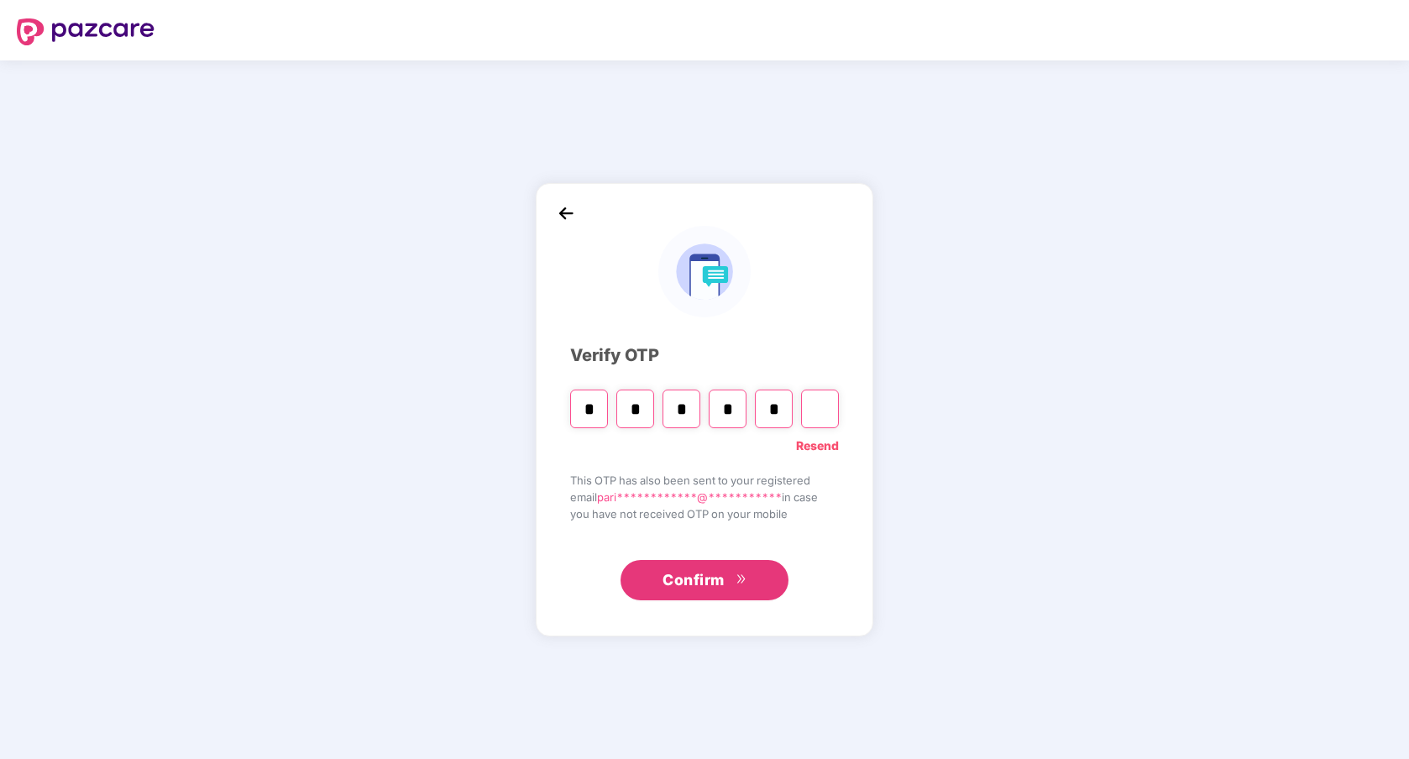
type input "*"
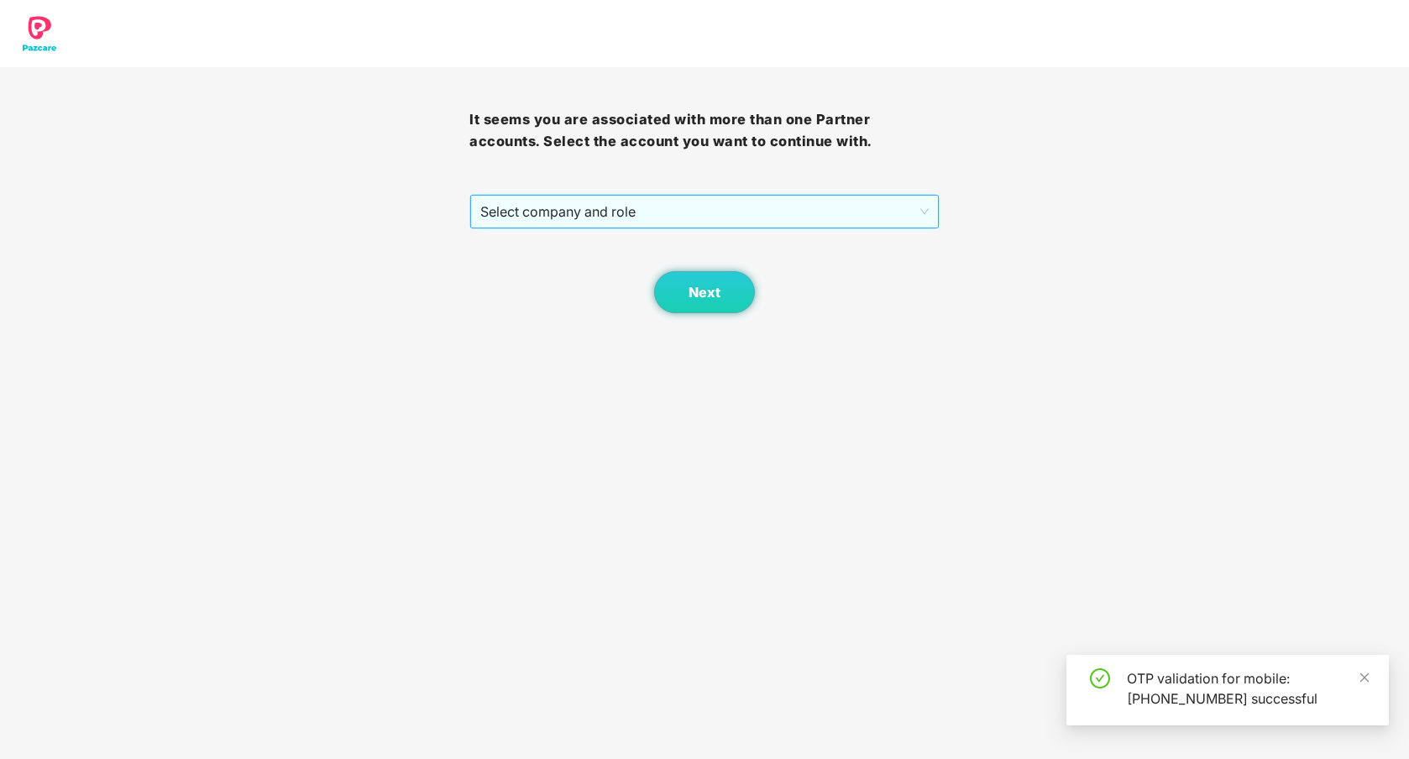
click at [549, 205] on span "Select company and role" at bounding box center [704, 212] width 448 height 32
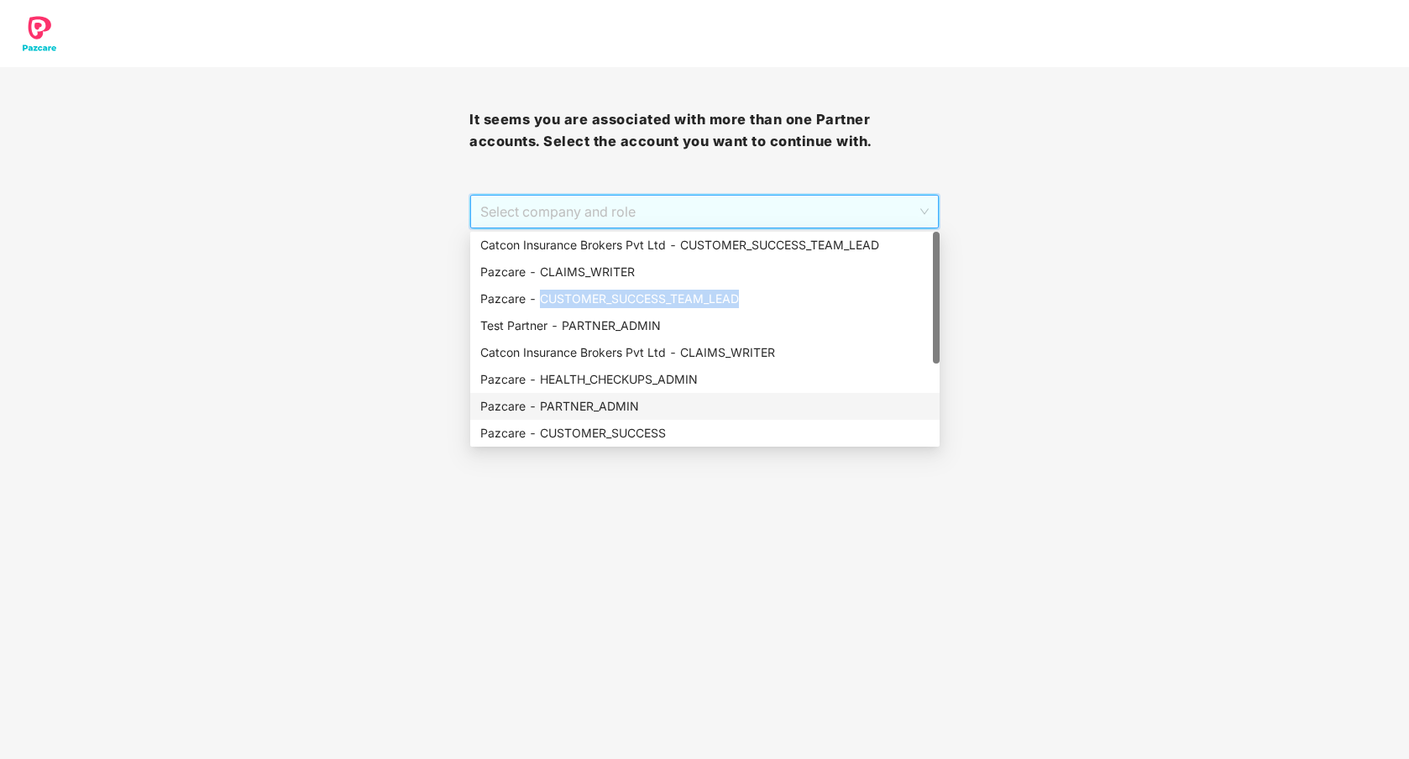
click at [590, 403] on div "Pazcare - PARTNER_ADMIN" at bounding box center [704, 406] width 449 height 18
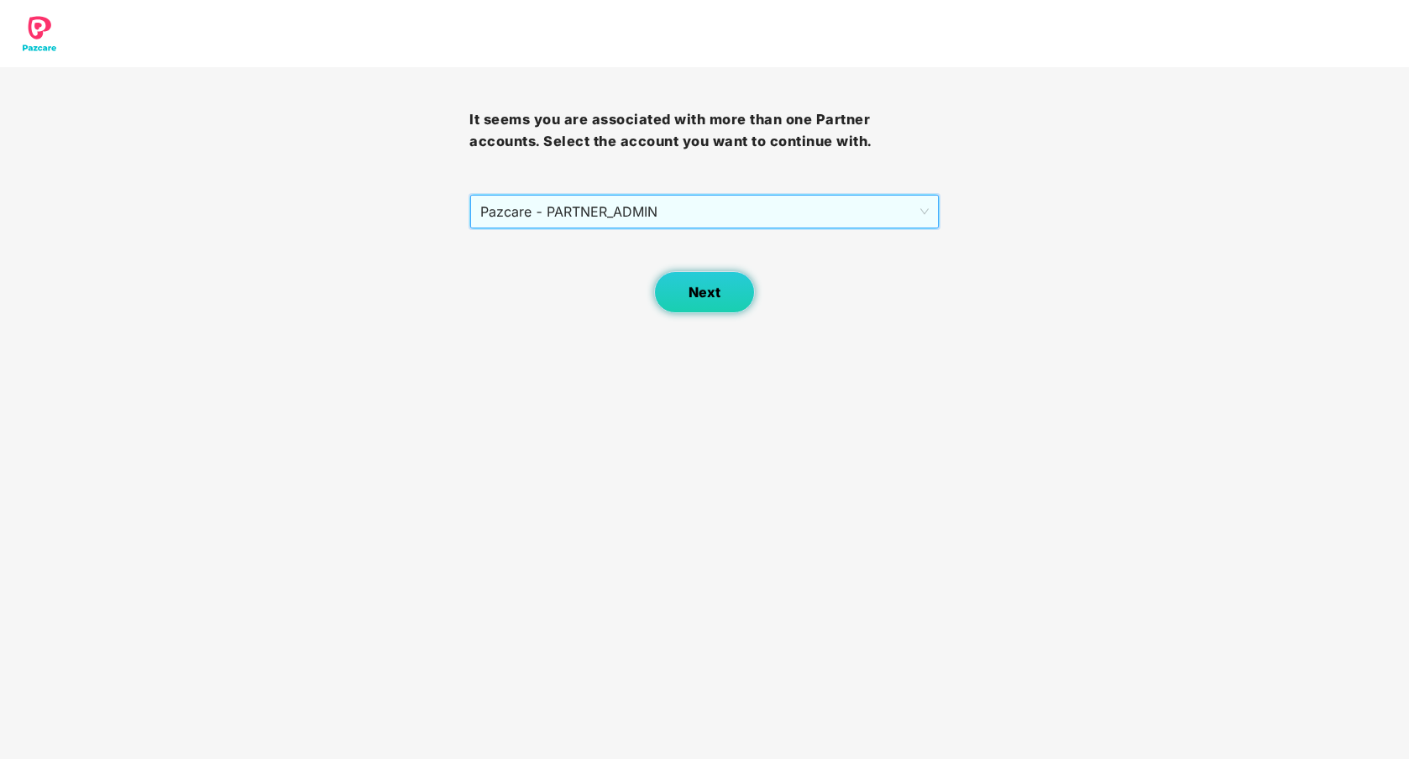
click at [713, 275] on button "Next" at bounding box center [704, 292] width 101 height 42
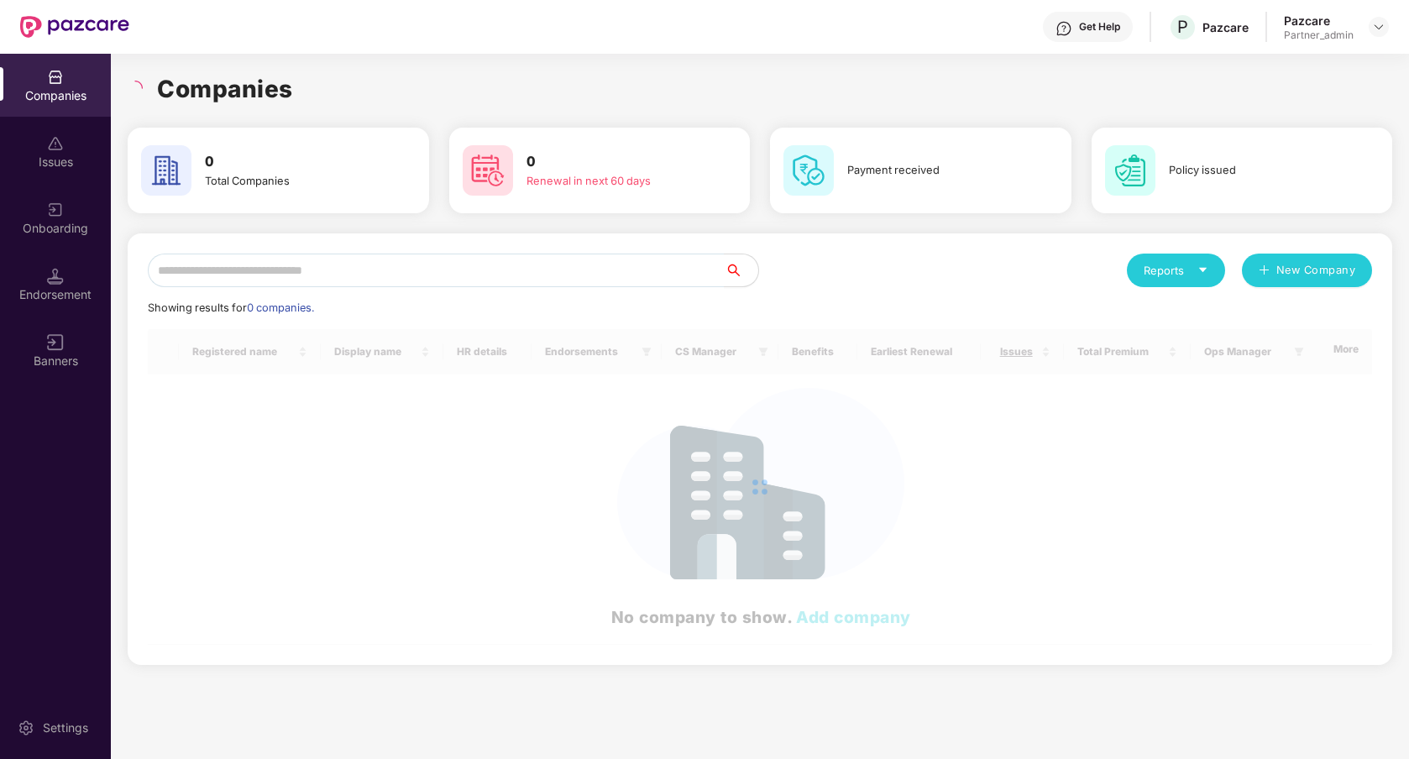
click at [915, 289] on div "Reports New Company Showing results for 0 companies. Registered name Display na…" at bounding box center [760, 449] width 1224 height 391
